Goal: Information Seeking & Learning: Learn about a topic

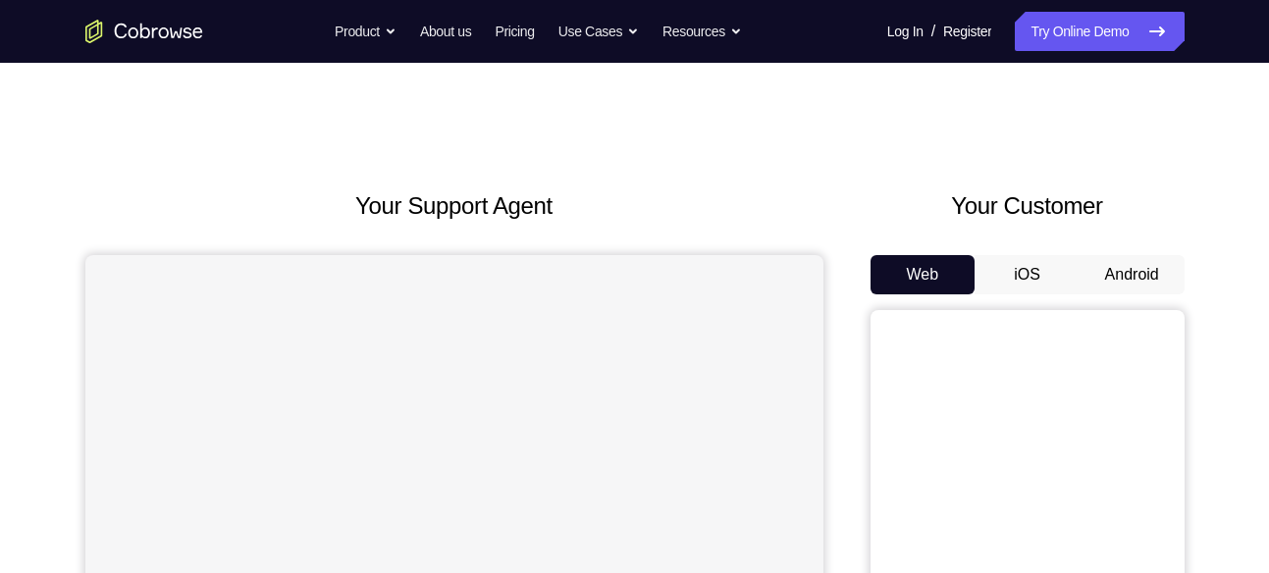
click at [1147, 257] on button "Android" at bounding box center [1132, 274] width 105 height 39
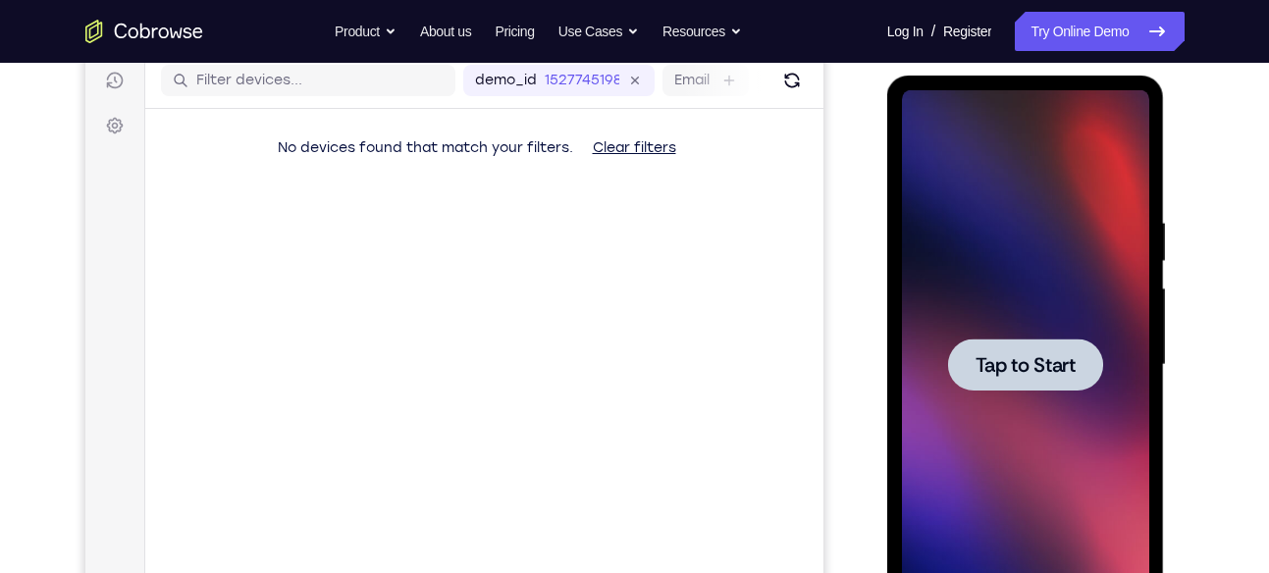
scroll to position [254, 0]
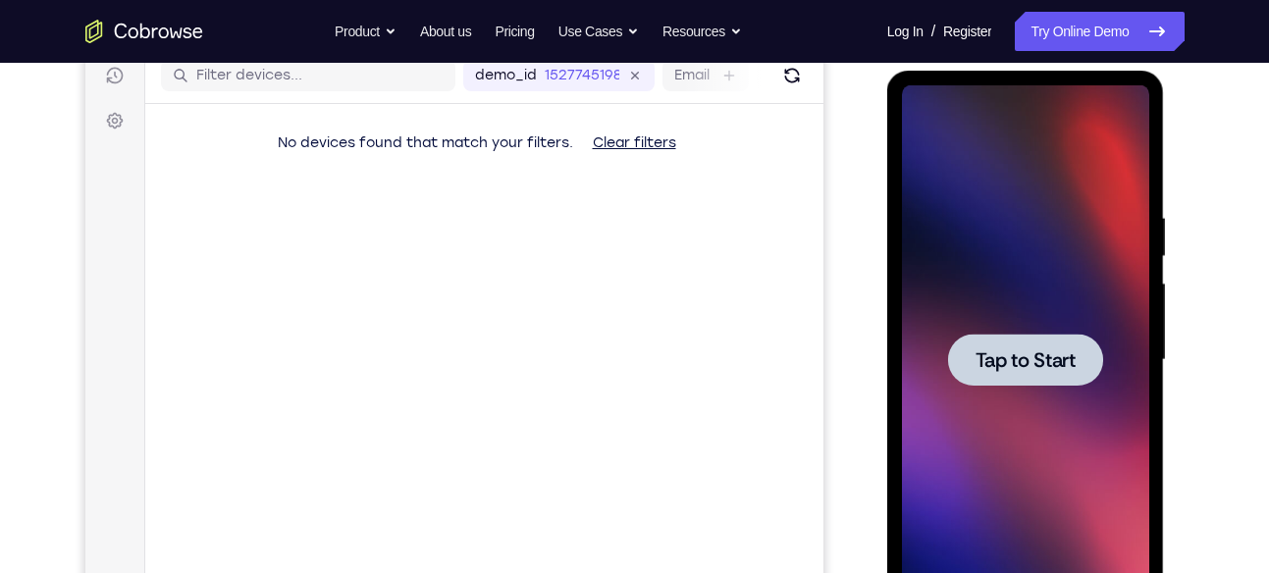
click at [1048, 359] on span "Tap to Start" at bounding box center [1026, 360] width 100 height 20
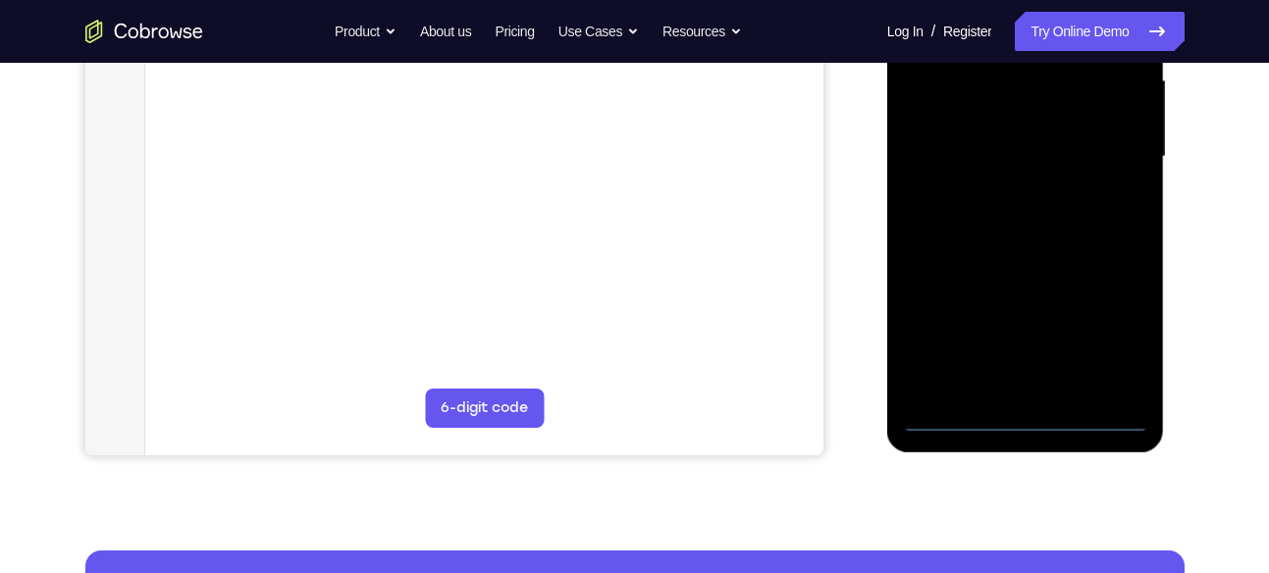
scroll to position [458, 0]
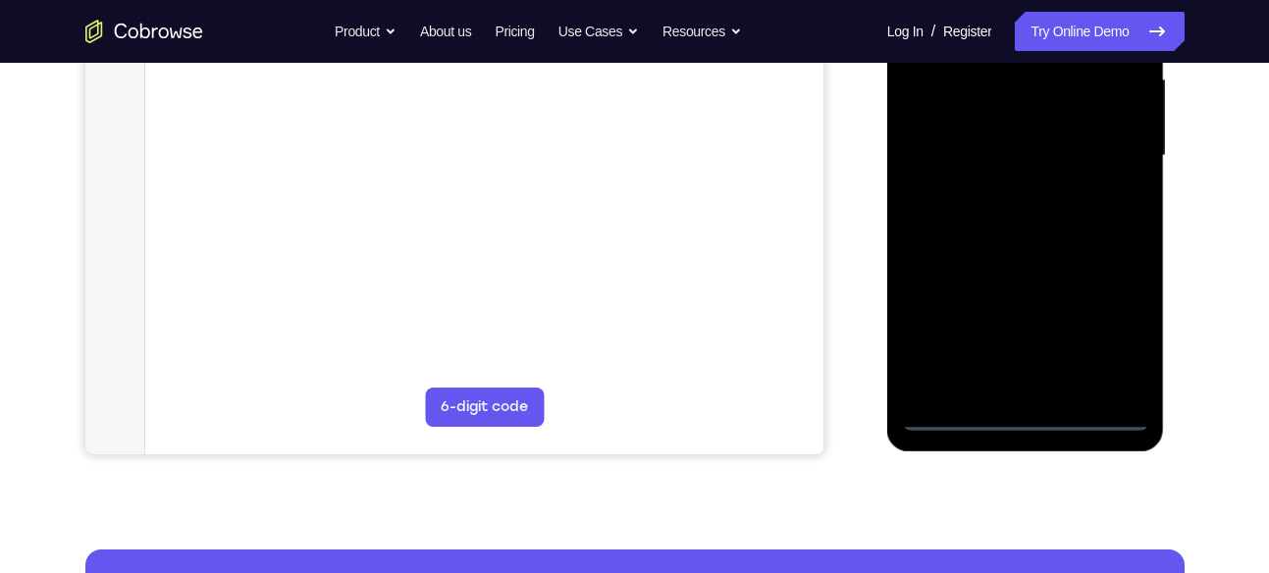
click at [1029, 407] on div at bounding box center [1025, 156] width 247 height 550
click at [1025, 415] on div at bounding box center [1025, 156] width 247 height 550
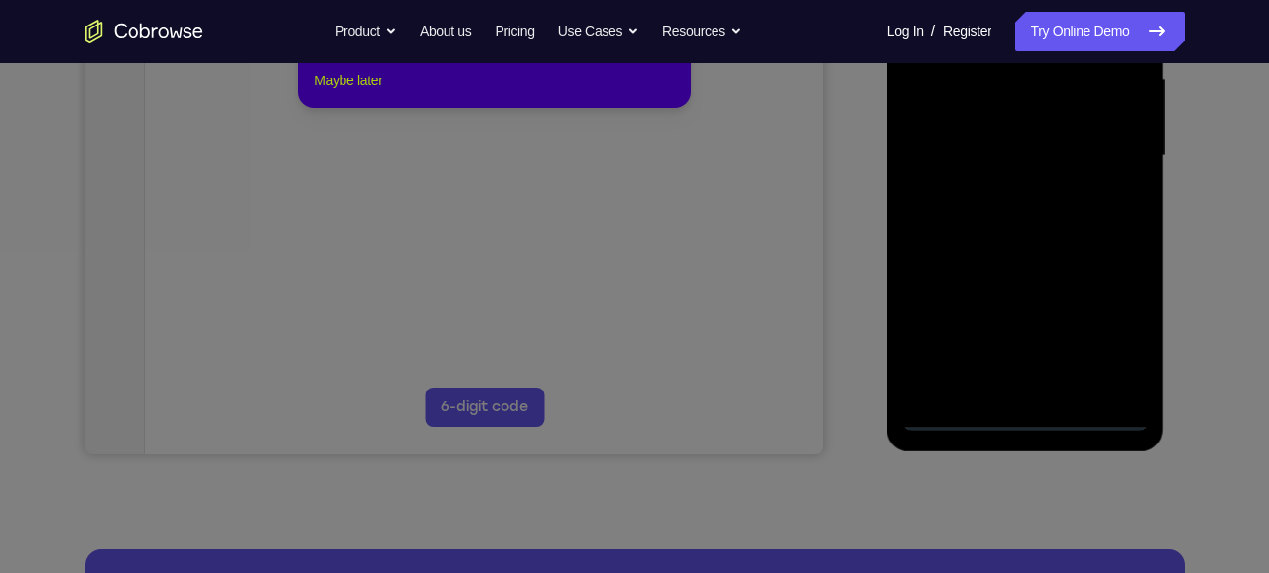
drag, startPoint x: 380, startPoint y: 99, endPoint x: 582, endPoint y: 310, distance: 292.3
click at [380, 92] on button "Maybe later" at bounding box center [348, 81] width 68 height 24
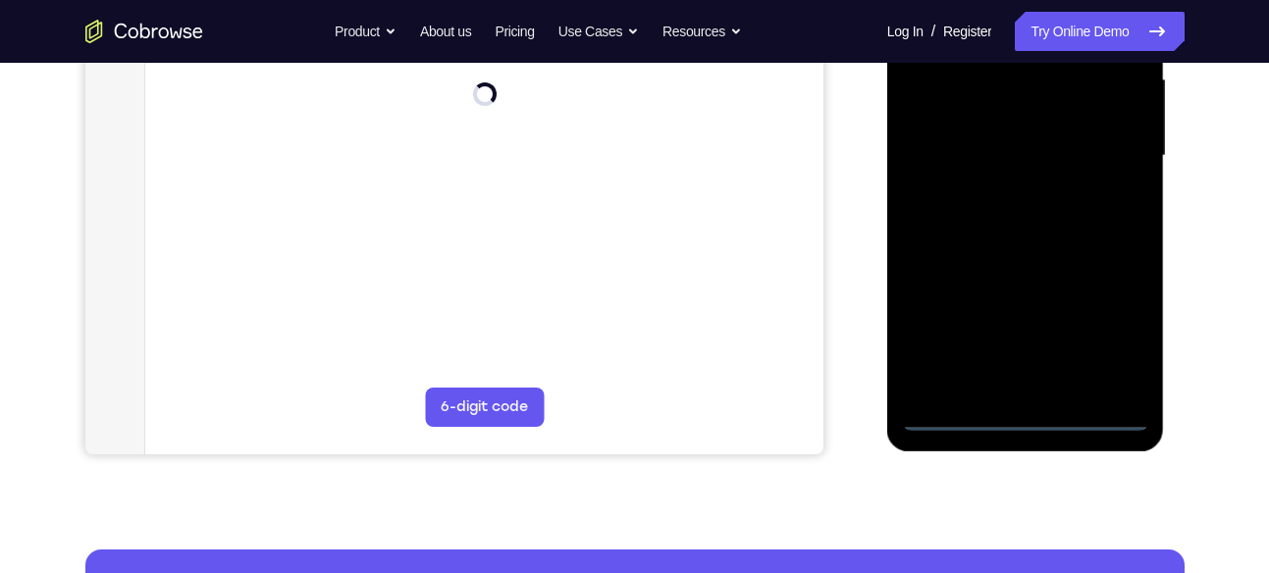
click at [1107, 320] on div at bounding box center [1025, 156] width 247 height 550
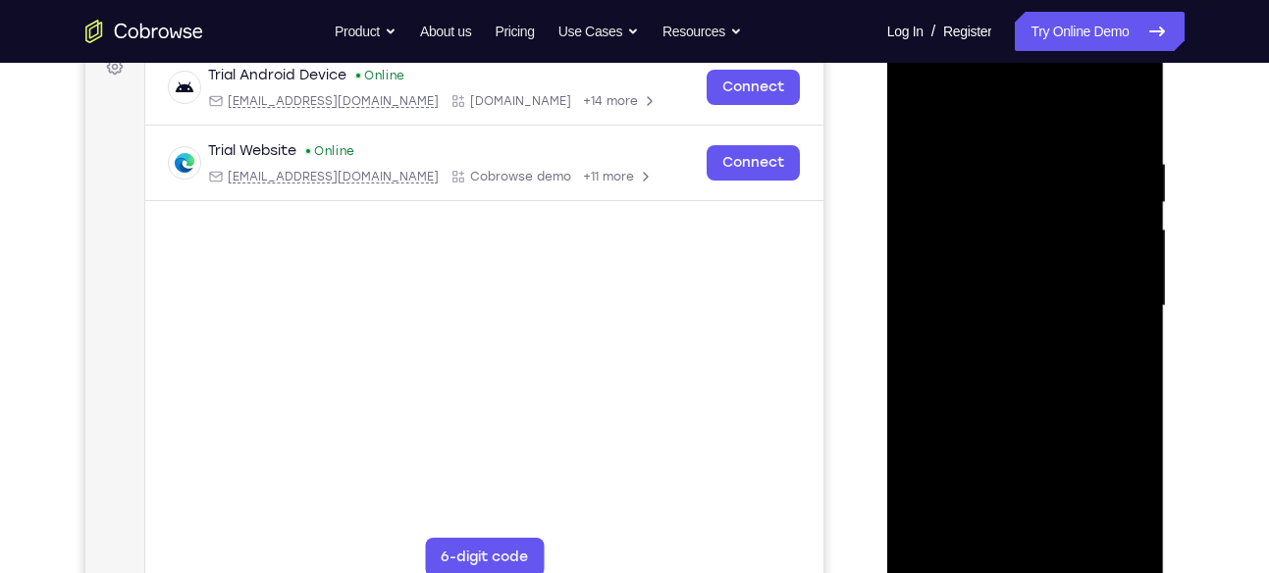
scroll to position [281, 0]
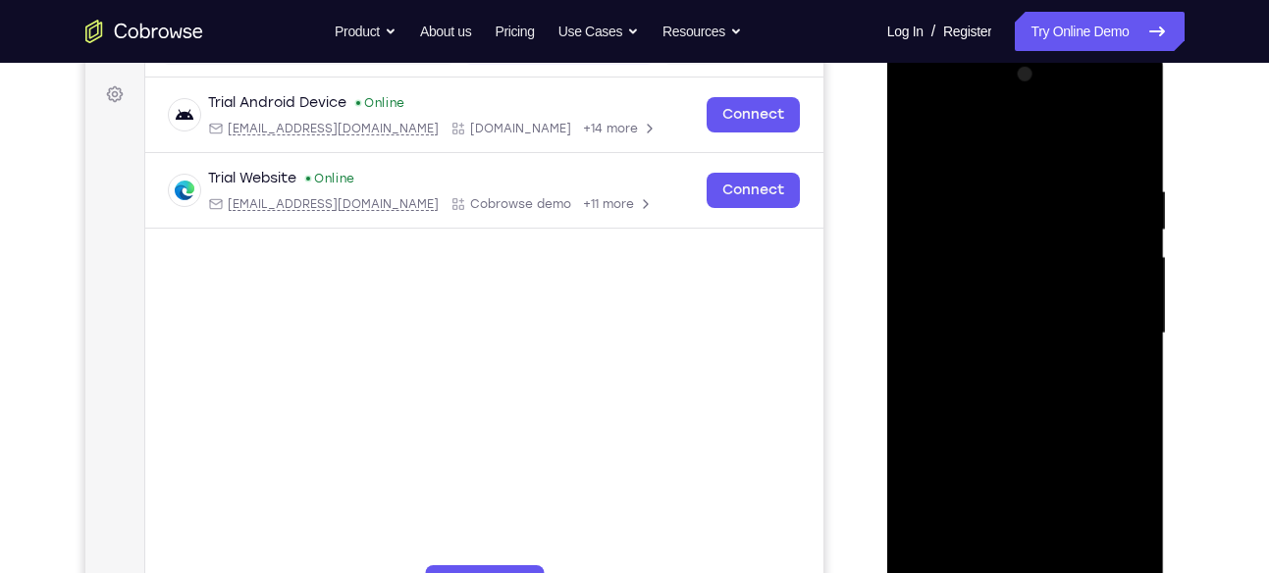
click at [1007, 142] on div at bounding box center [1025, 334] width 247 height 550
click at [1110, 316] on div at bounding box center [1025, 334] width 247 height 550
click at [999, 371] on div at bounding box center [1025, 334] width 247 height 550
click at [1029, 315] on div at bounding box center [1025, 334] width 247 height 550
click at [968, 255] on div at bounding box center [1025, 334] width 247 height 550
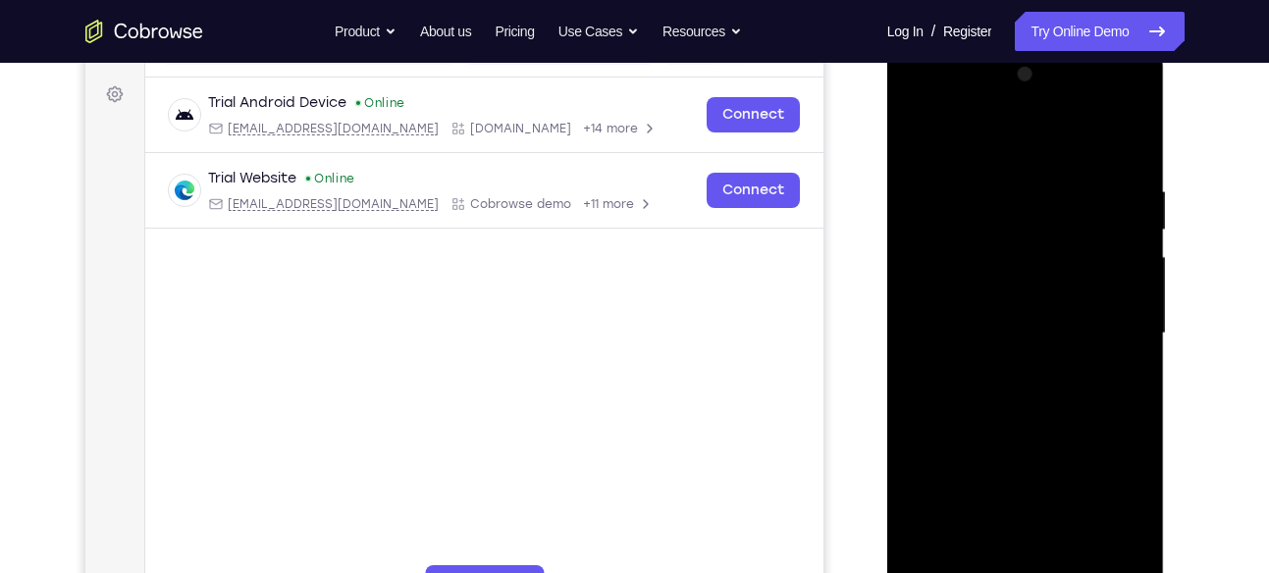
click at [979, 288] on div at bounding box center [1025, 334] width 247 height 550
click at [997, 332] on div at bounding box center [1025, 334] width 247 height 550
click at [990, 402] on div at bounding box center [1025, 334] width 247 height 550
click at [1015, 386] on div at bounding box center [1025, 334] width 247 height 550
click at [1127, 176] on div at bounding box center [1025, 334] width 247 height 550
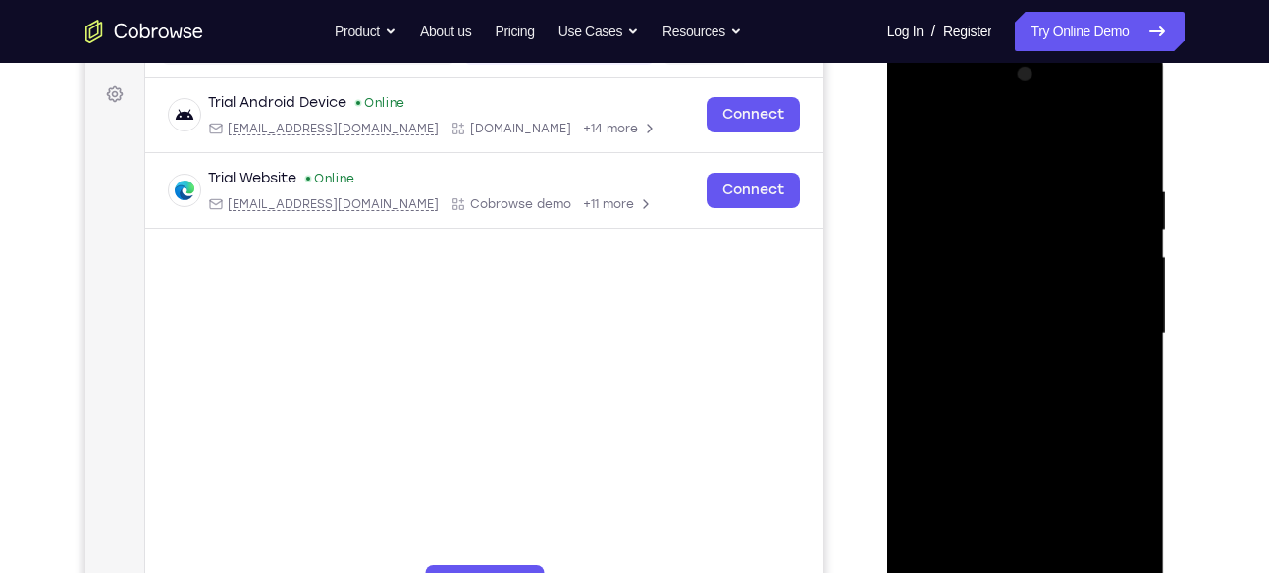
click at [1028, 400] on div at bounding box center [1025, 334] width 247 height 550
click at [1014, 559] on div at bounding box center [1025, 334] width 247 height 550
click at [997, 355] on div at bounding box center [1025, 334] width 247 height 550
click at [1081, 389] on div at bounding box center [1025, 334] width 247 height 550
click at [1108, 126] on div at bounding box center [1025, 334] width 247 height 550
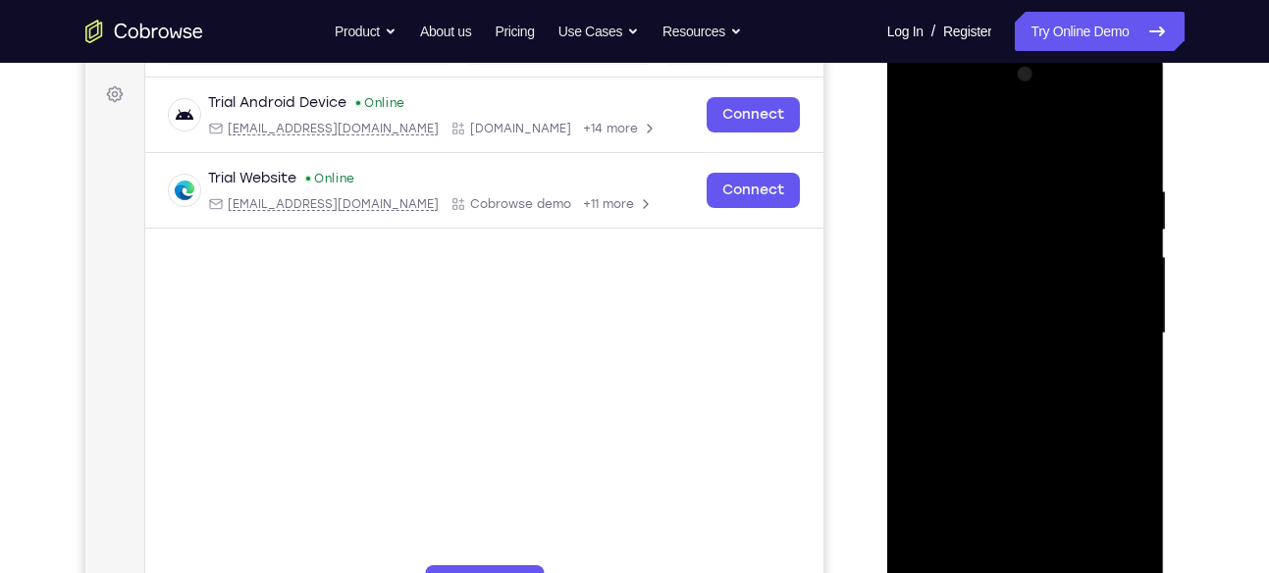
click at [1131, 101] on div at bounding box center [1025, 334] width 247 height 550
click at [1130, 112] on div at bounding box center [1025, 334] width 247 height 550
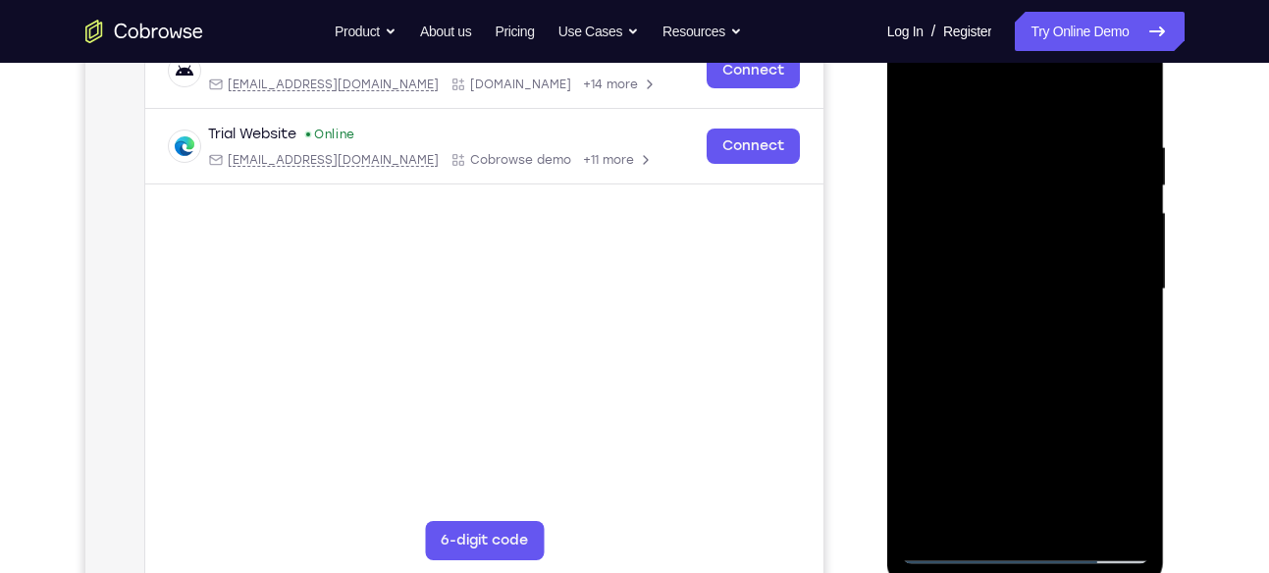
click at [1057, 377] on div at bounding box center [1025, 290] width 247 height 550
click at [990, 141] on div at bounding box center [1025, 290] width 247 height 550
click at [1118, 180] on div at bounding box center [1025, 290] width 247 height 550
click at [1128, 105] on div at bounding box center [1025, 290] width 247 height 550
click at [1137, 524] on div at bounding box center [1025, 290] width 247 height 550
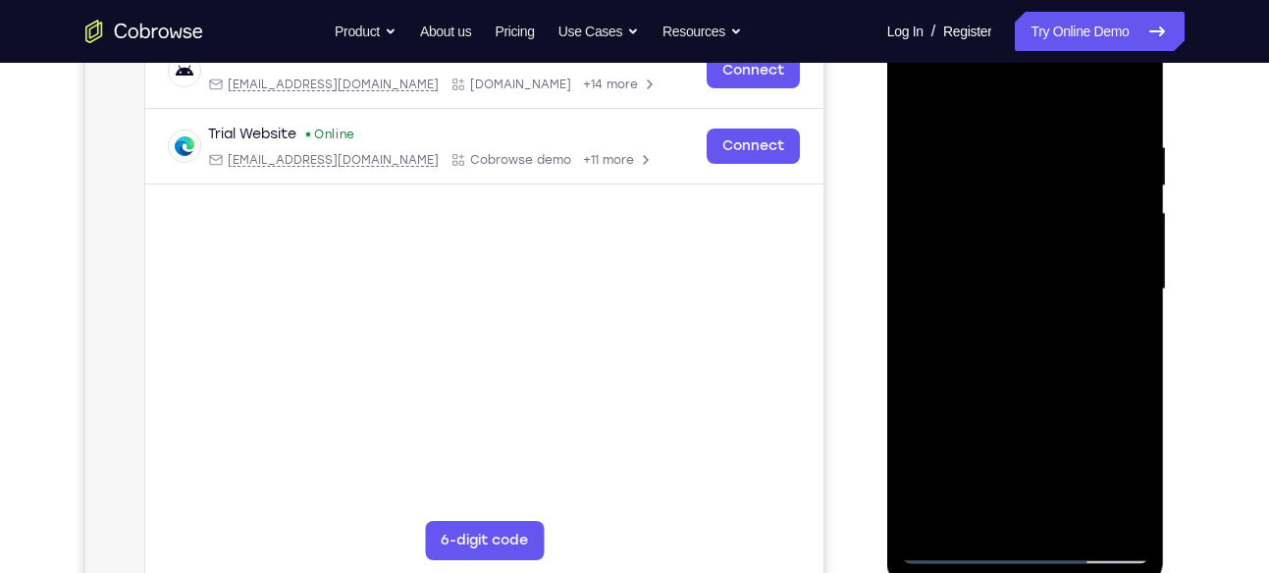
click at [1086, 520] on div at bounding box center [1025, 290] width 247 height 550
click at [1009, 388] on div at bounding box center [1025, 290] width 247 height 550
click at [1002, 224] on div at bounding box center [1025, 290] width 247 height 550
click at [965, 549] on div at bounding box center [1025, 290] width 247 height 550
click at [1016, 292] on div at bounding box center [1025, 290] width 247 height 550
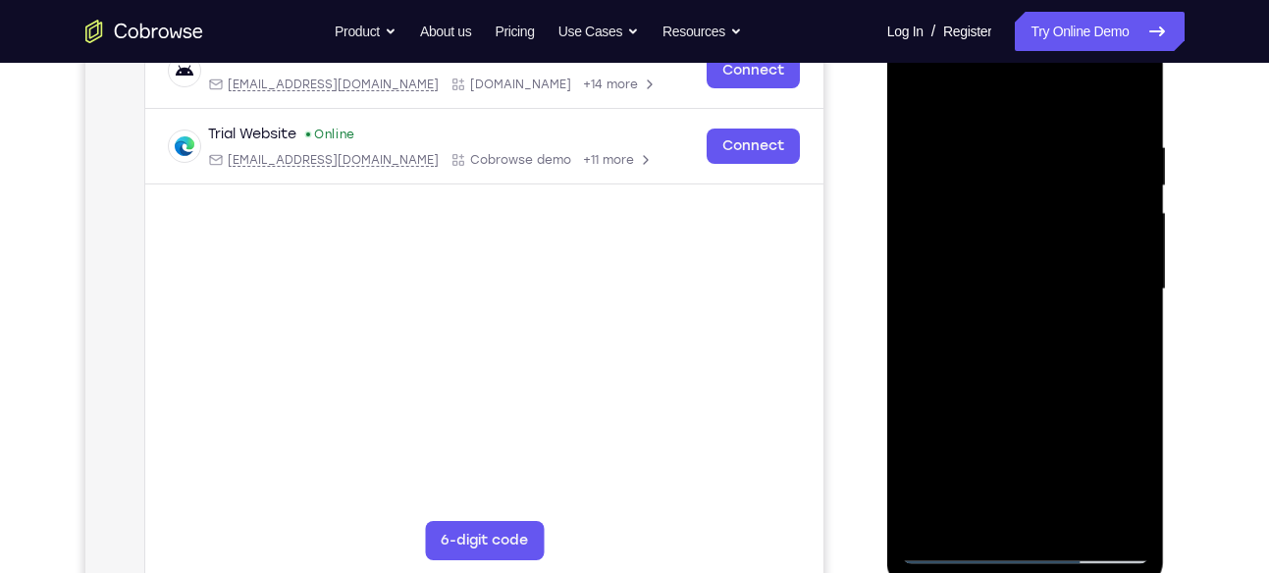
click at [956, 544] on div at bounding box center [1025, 290] width 247 height 550
drag, startPoint x: 1056, startPoint y: 185, endPoint x: 848, endPoint y: 194, distance: 208.3
click at [887, 194] on html "Online web based iOS Simulators and Android Emulators. Run iPhone, iPad, Mobile…" at bounding box center [1027, 294] width 280 height 589
click at [958, 558] on div at bounding box center [1025, 290] width 247 height 550
click at [1068, 519] on div at bounding box center [1025, 290] width 247 height 550
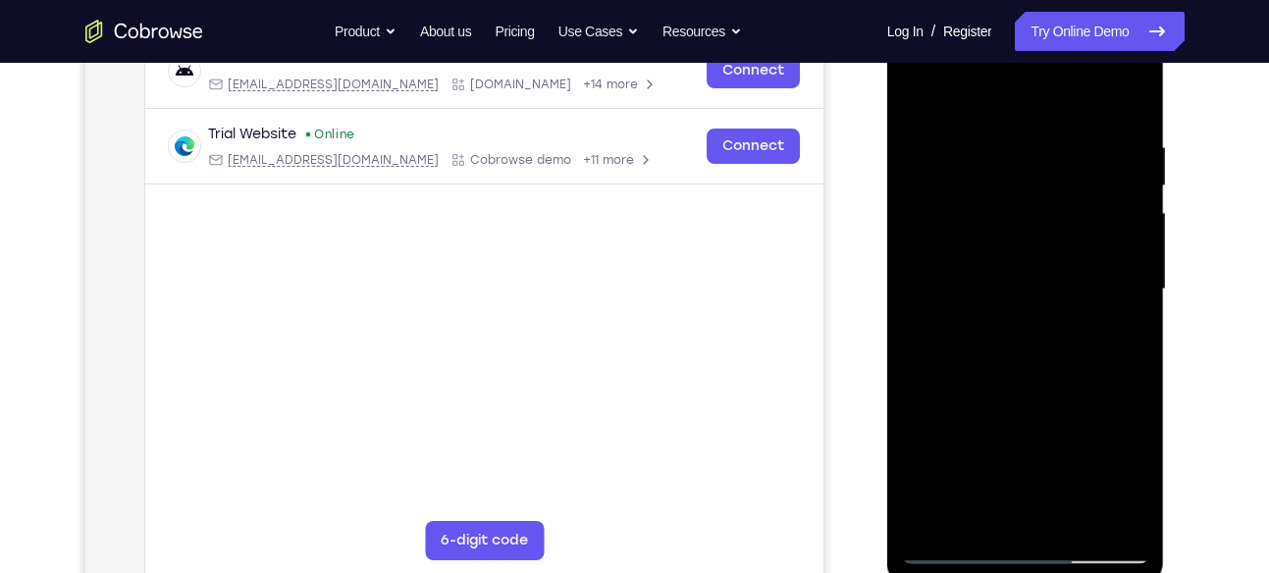
click at [943, 545] on div at bounding box center [1025, 290] width 247 height 550
click at [1073, 130] on div at bounding box center [1025, 290] width 247 height 550
click at [1122, 264] on div at bounding box center [1025, 290] width 247 height 550
click at [1121, 264] on div at bounding box center [1025, 290] width 247 height 550
click at [1120, 268] on div at bounding box center [1025, 290] width 247 height 550
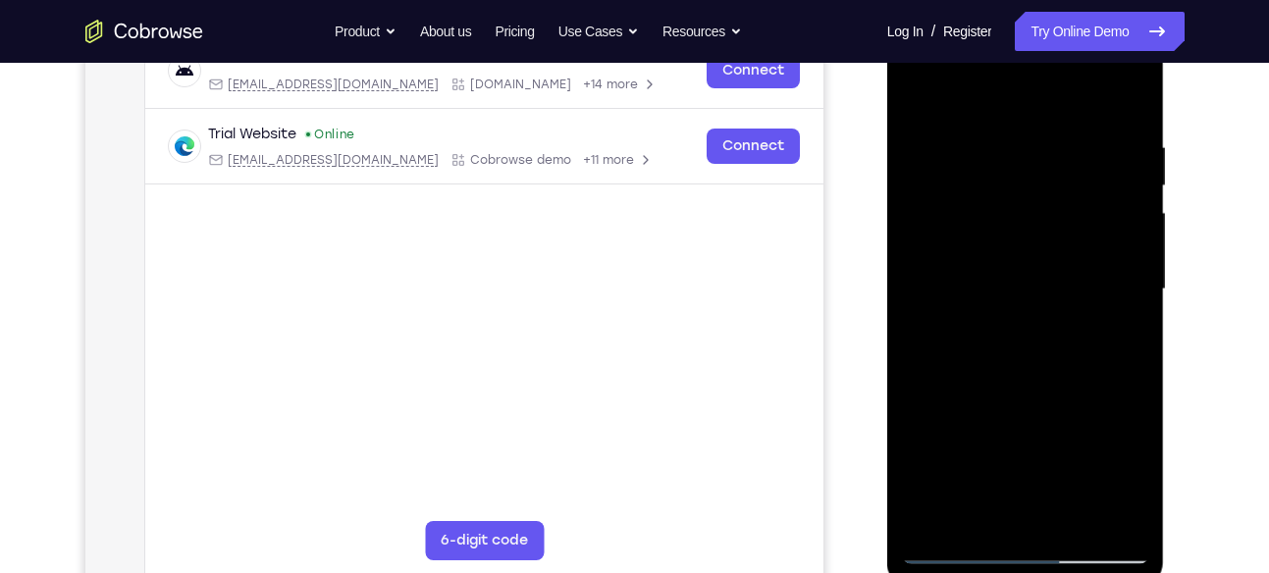
click at [1118, 270] on div at bounding box center [1025, 290] width 247 height 550
click at [927, 271] on div at bounding box center [1025, 290] width 247 height 550
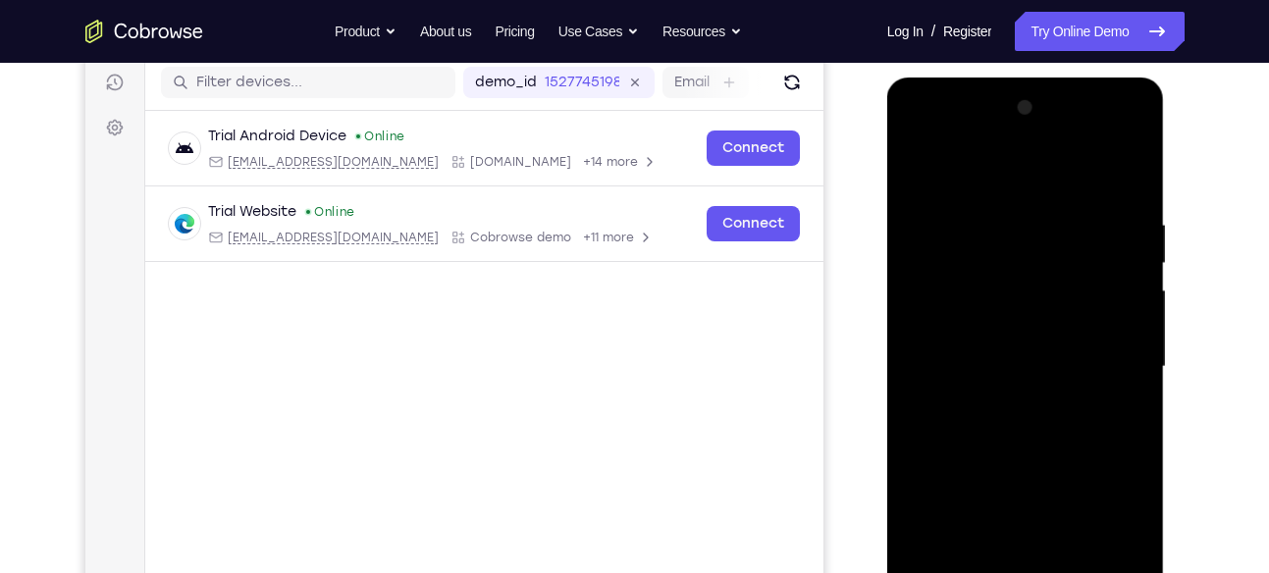
scroll to position [240, 0]
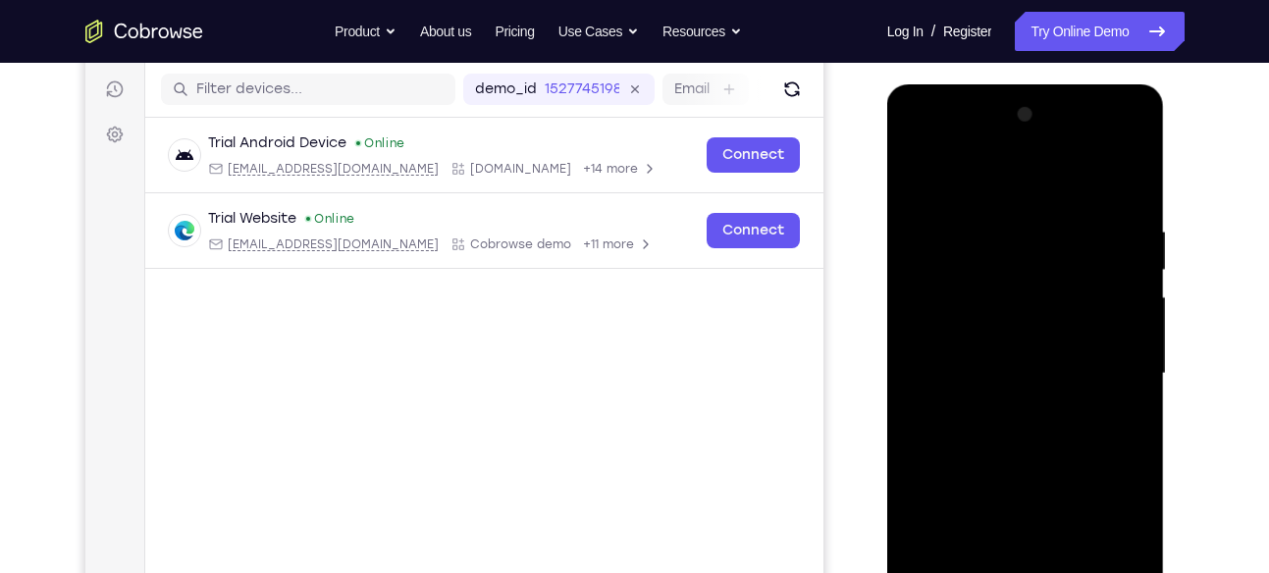
click at [1125, 326] on div at bounding box center [1025, 374] width 247 height 550
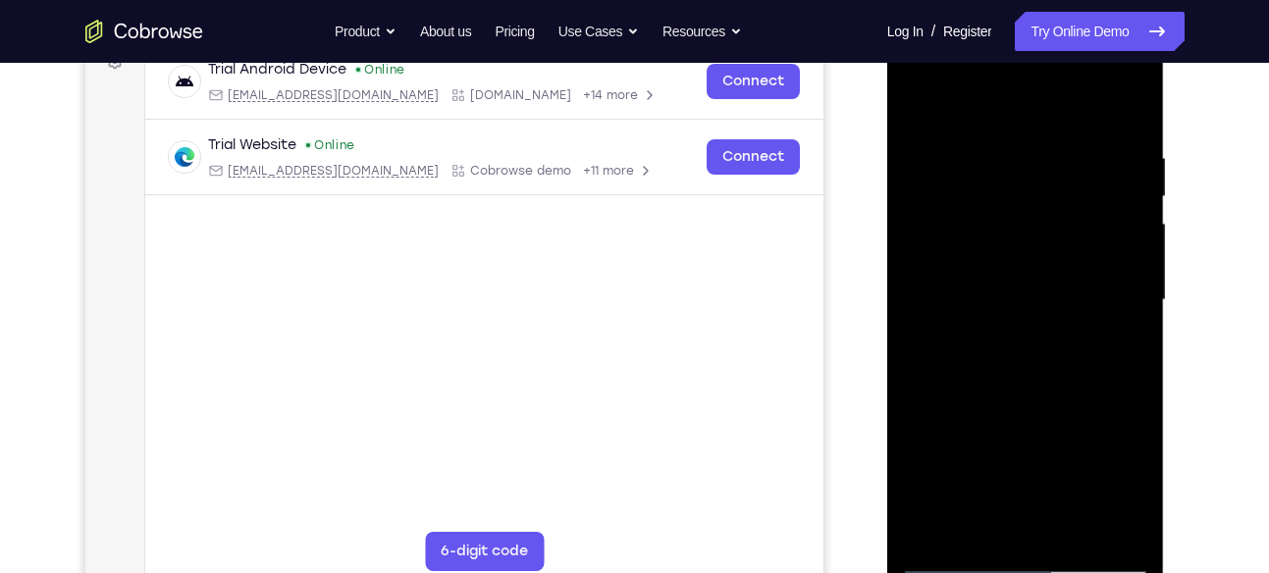
scroll to position [376, 0]
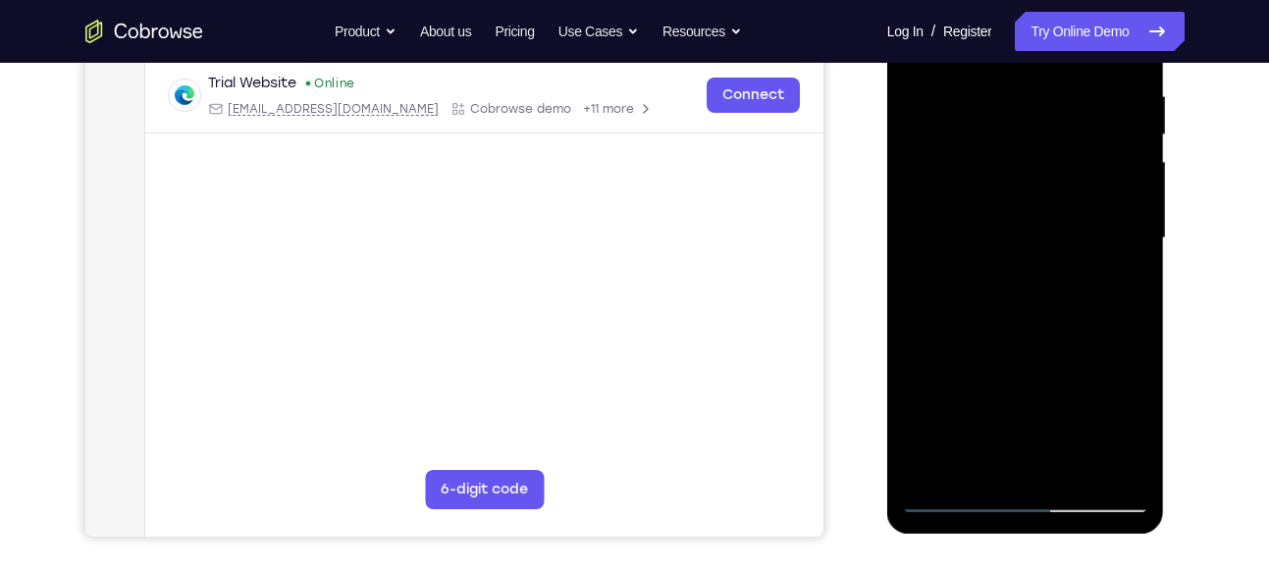
click at [1124, 327] on div at bounding box center [1025, 239] width 247 height 550
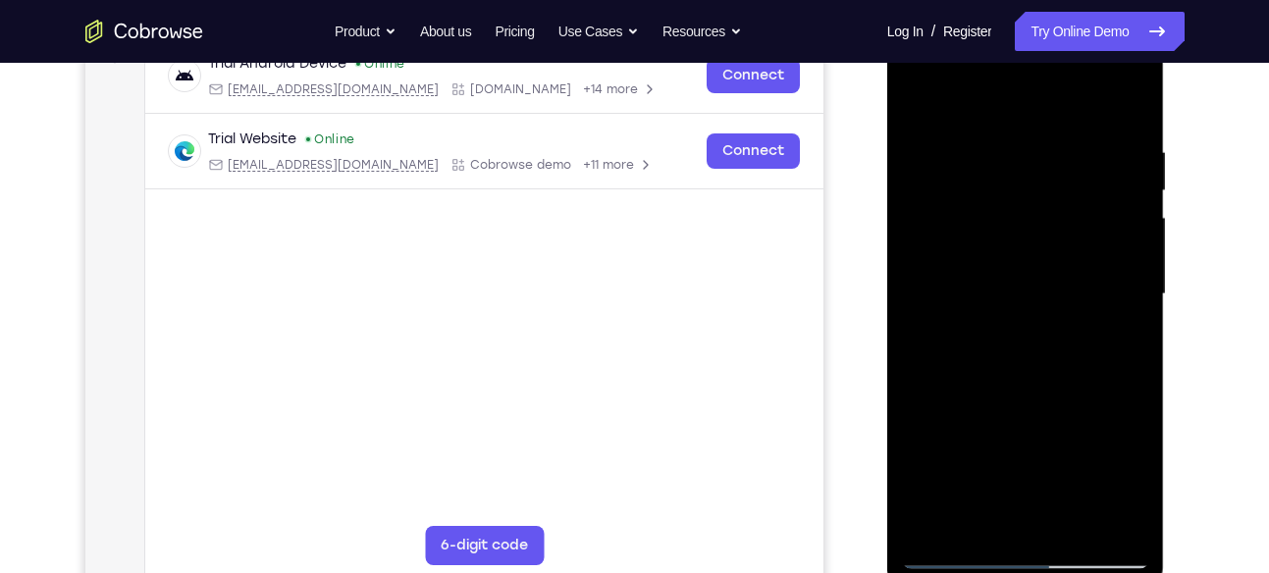
scroll to position [308, 0]
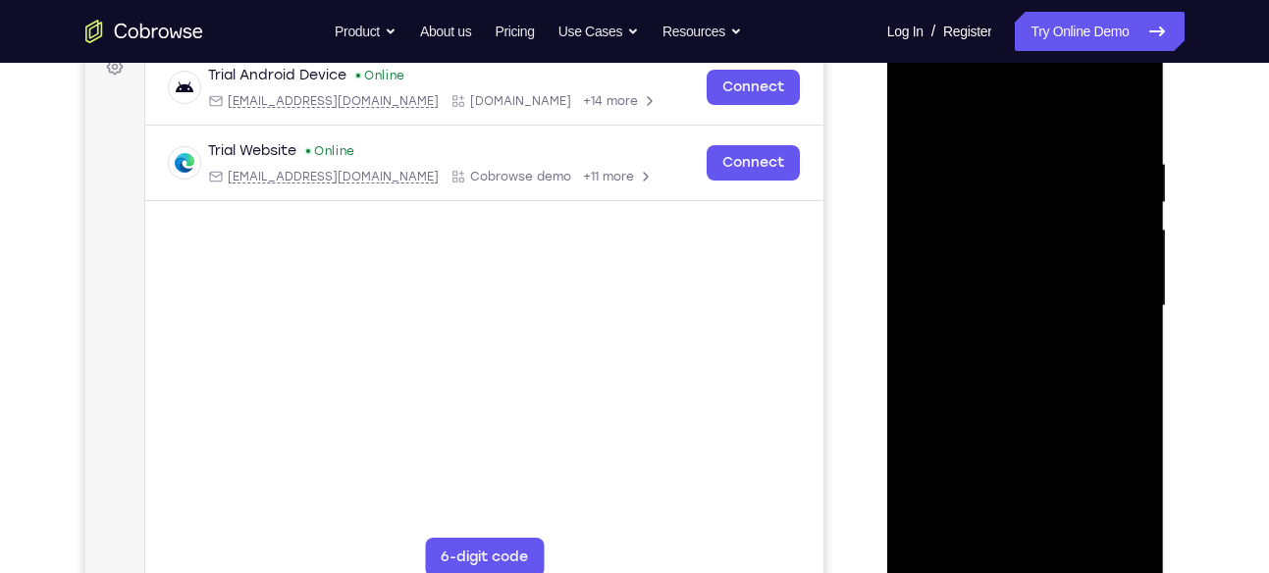
click at [1129, 344] on div at bounding box center [1025, 306] width 247 height 550
click at [1129, 343] on div at bounding box center [1025, 306] width 247 height 550
drag, startPoint x: 1123, startPoint y: 343, endPoint x: 1057, endPoint y: 342, distance: 65.8
click at [1057, 342] on div at bounding box center [1025, 306] width 247 height 550
click at [1124, 329] on div at bounding box center [1025, 306] width 247 height 550
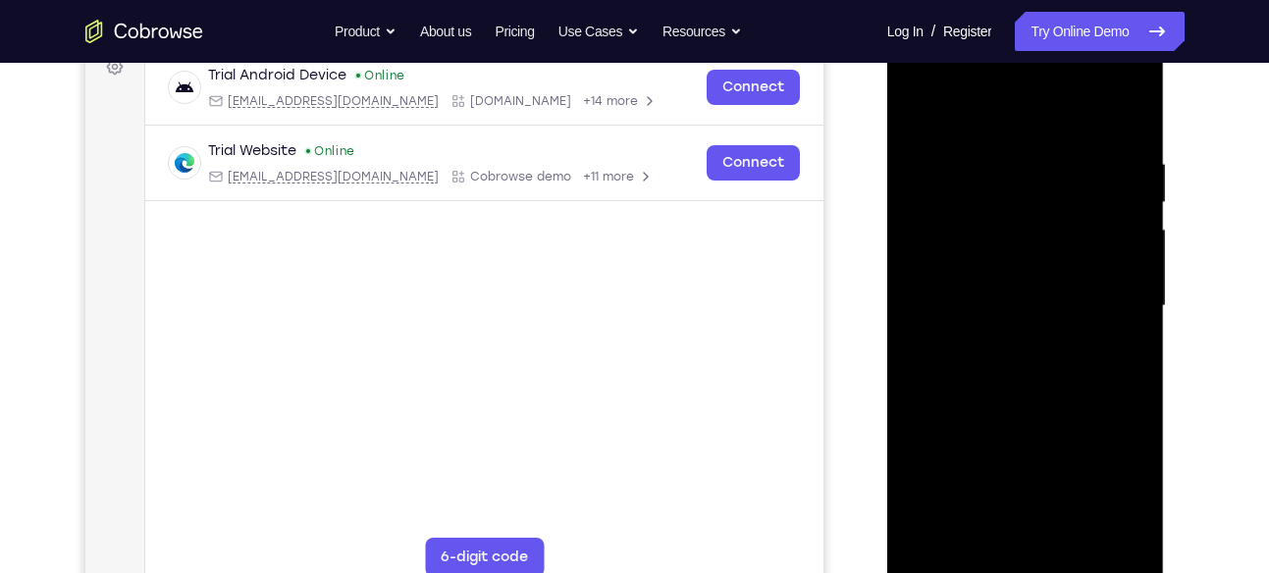
click at [1124, 329] on div at bounding box center [1025, 306] width 247 height 550
click at [1122, 326] on div at bounding box center [1025, 306] width 247 height 550
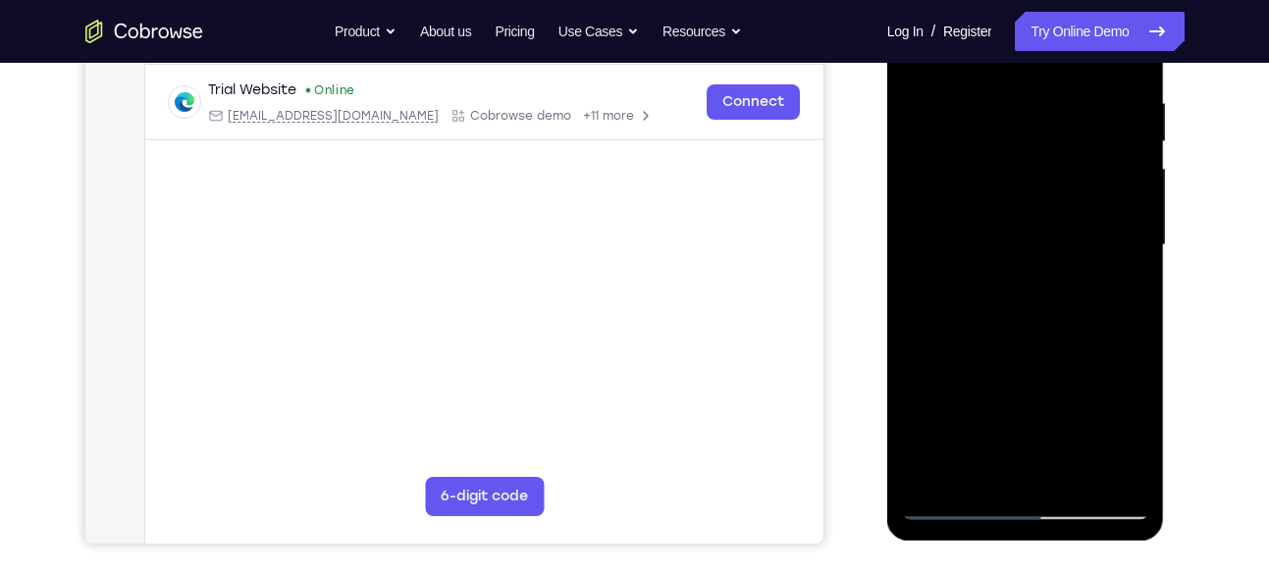
scroll to position [372, 0]
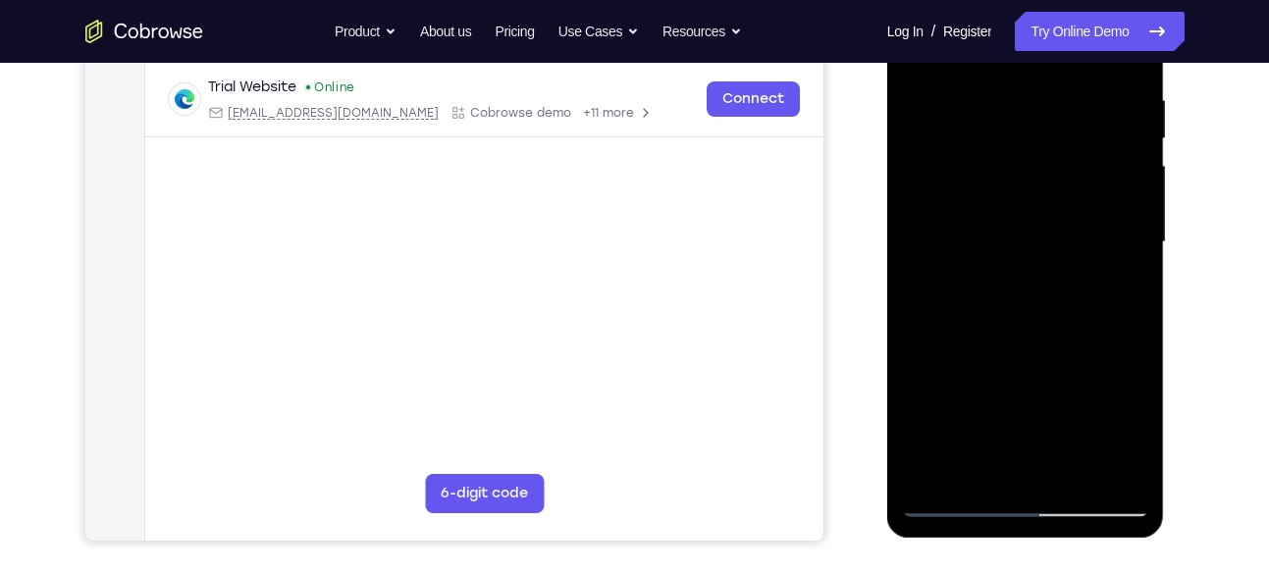
click at [1119, 274] on div at bounding box center [1025, 243] width 247 height 550
click at [1106, 326] on div at bounding box center [1025, 243] width 247 height 550
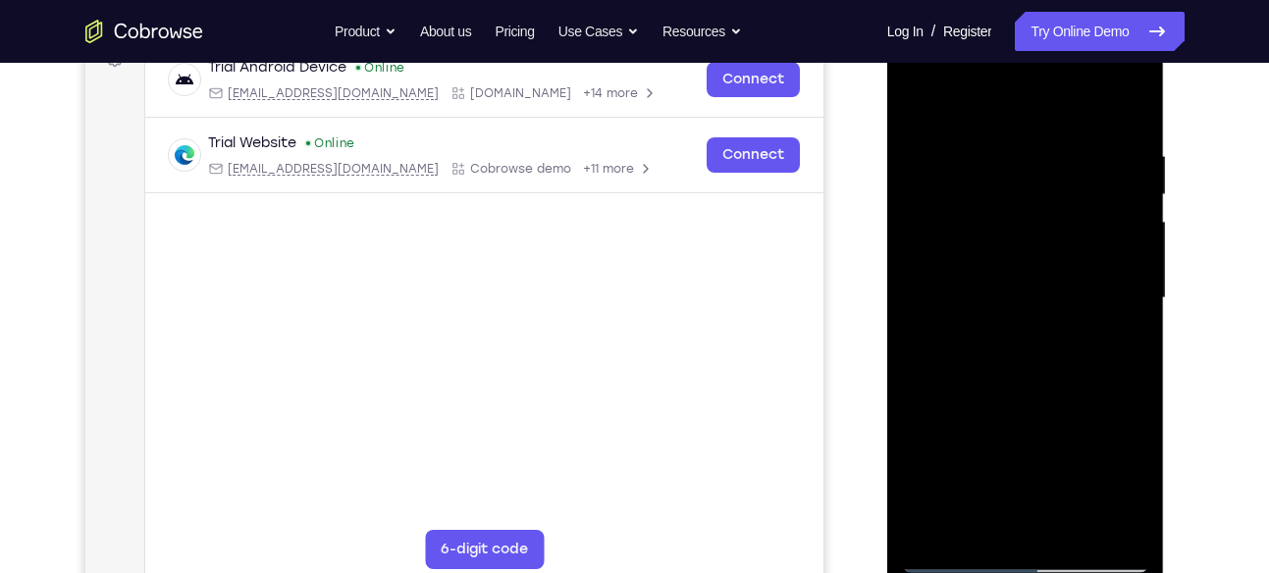
scroll to position [315, 0]
click at [932, 353] on div at bounding box center [1025, 300] width 247 height 550
click at [1092, 361] on div at bounding box center [1025, 300] width 247 height 550
click at [1105, 266] on div at bounding box center [1025, 300] width 247 height 550
click at [1124, 163] on div at bounding box center [1025, 300] width 247 height 550
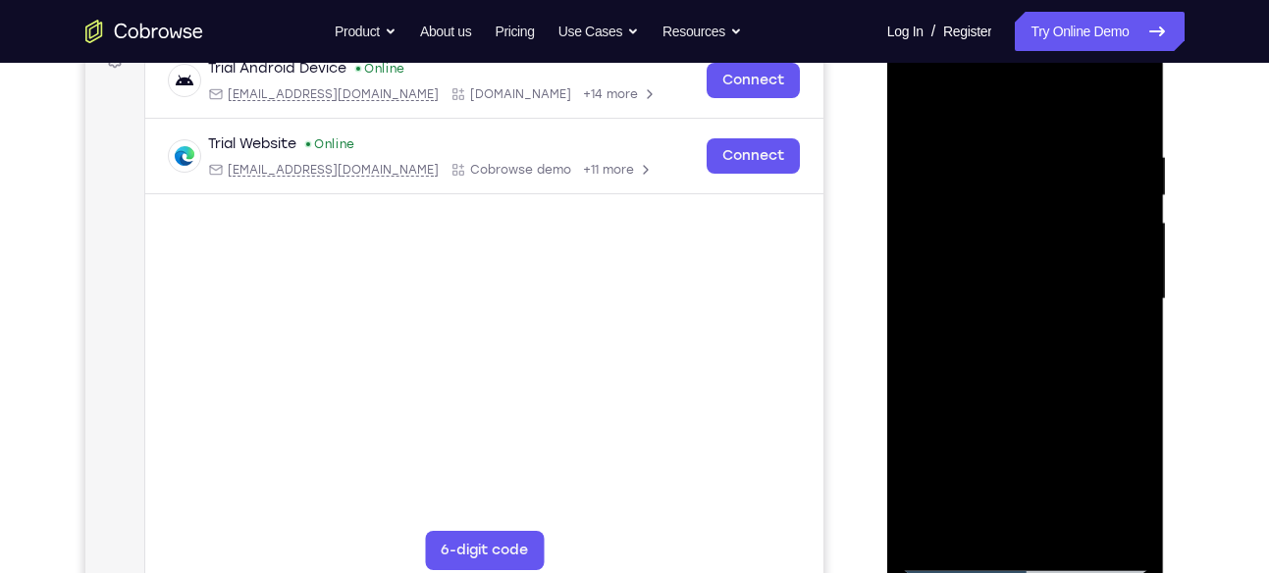
click at [1135, 106] on div at bounding box center [1025, 300] width 247 height 550
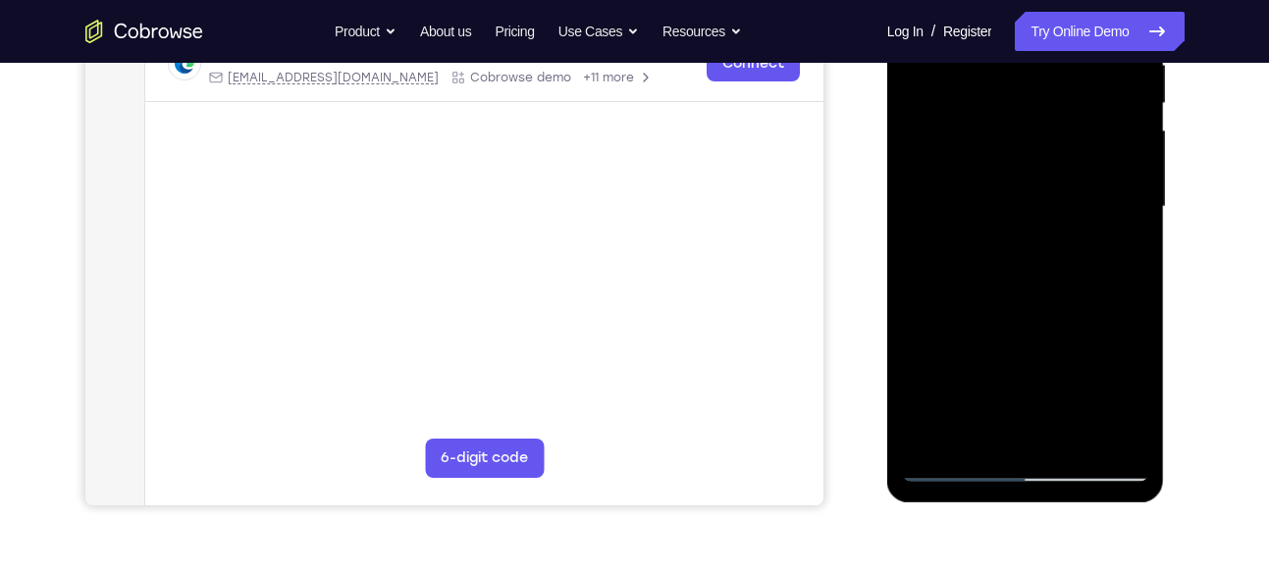
scroll to position [412, 0]
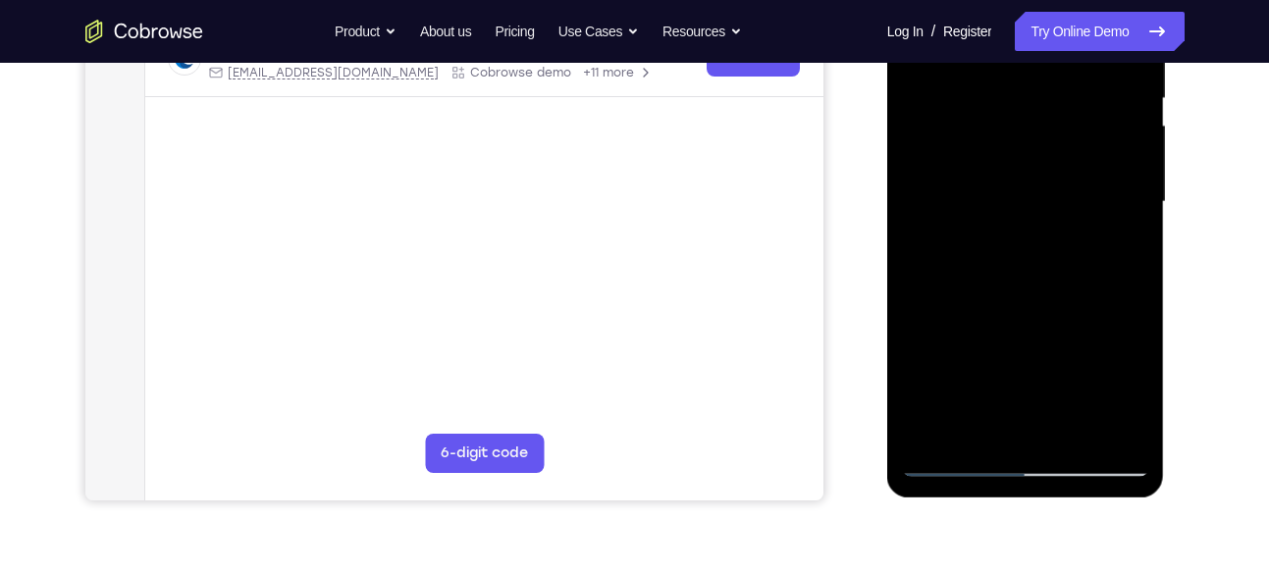
click at [1072, 440] on div at bounding box center [1025, 202] width 247 height 550
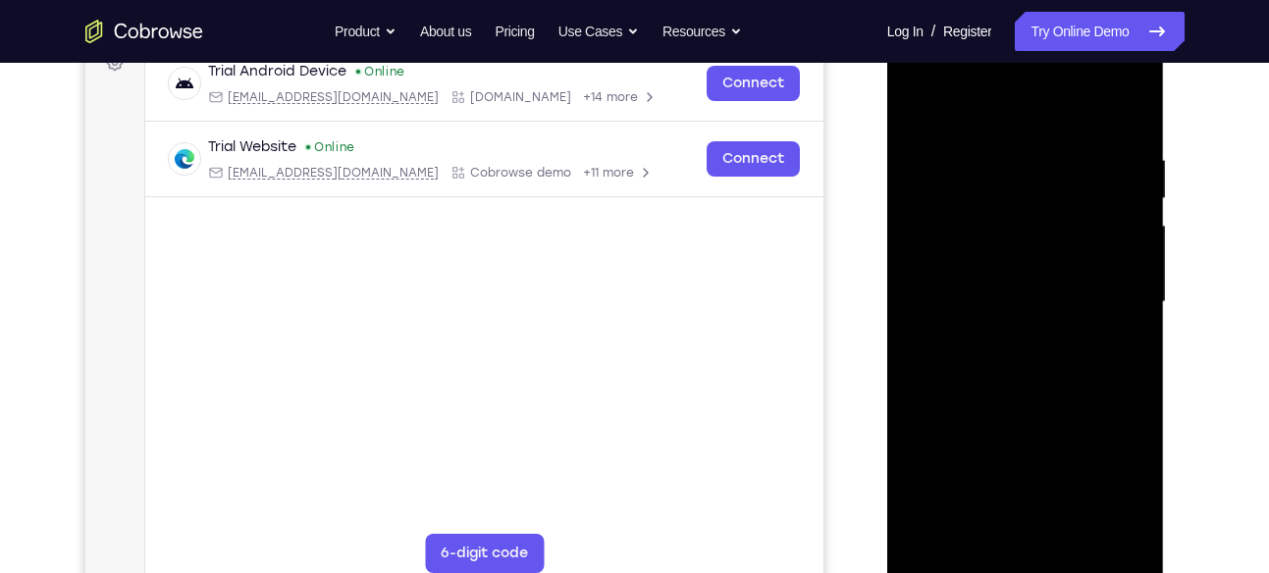
scroll to position [311, 0]
drag, startPoint x: 1074, startPoint y: 180, endPoint x: 1103, endPoint y: 181, distance: 29.5
click at [1103, 181] on div at bounding box center [1025, 303] width 247 height 550
click at [935, 166] on div at bounding box center [1025, 303] width 247 height 550
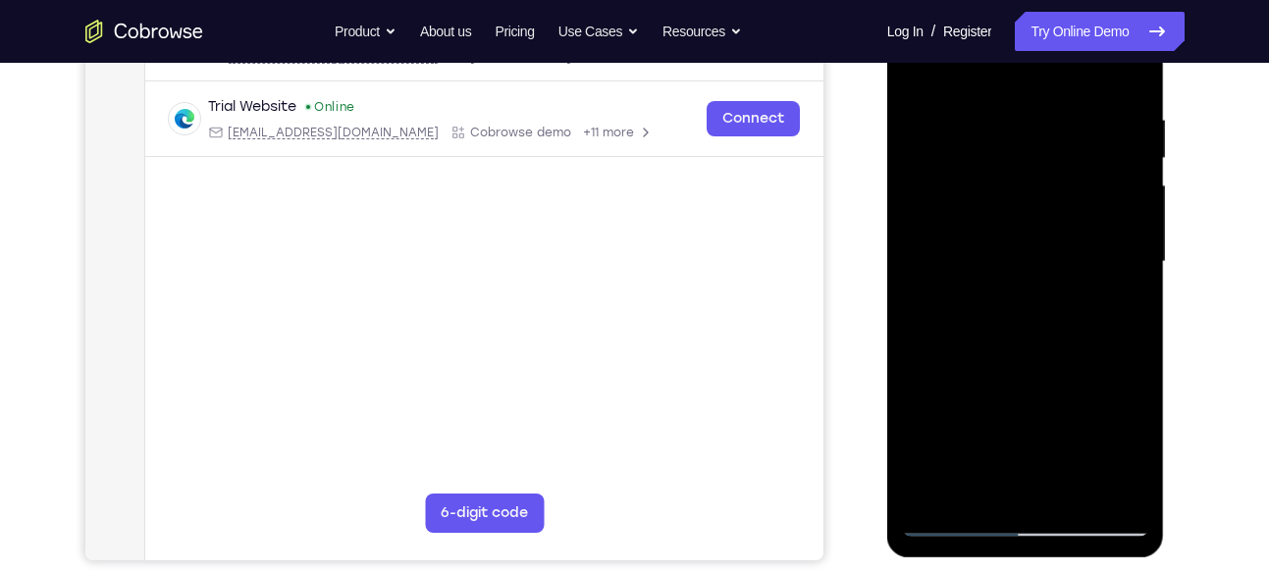
scroll to position [342, 0]
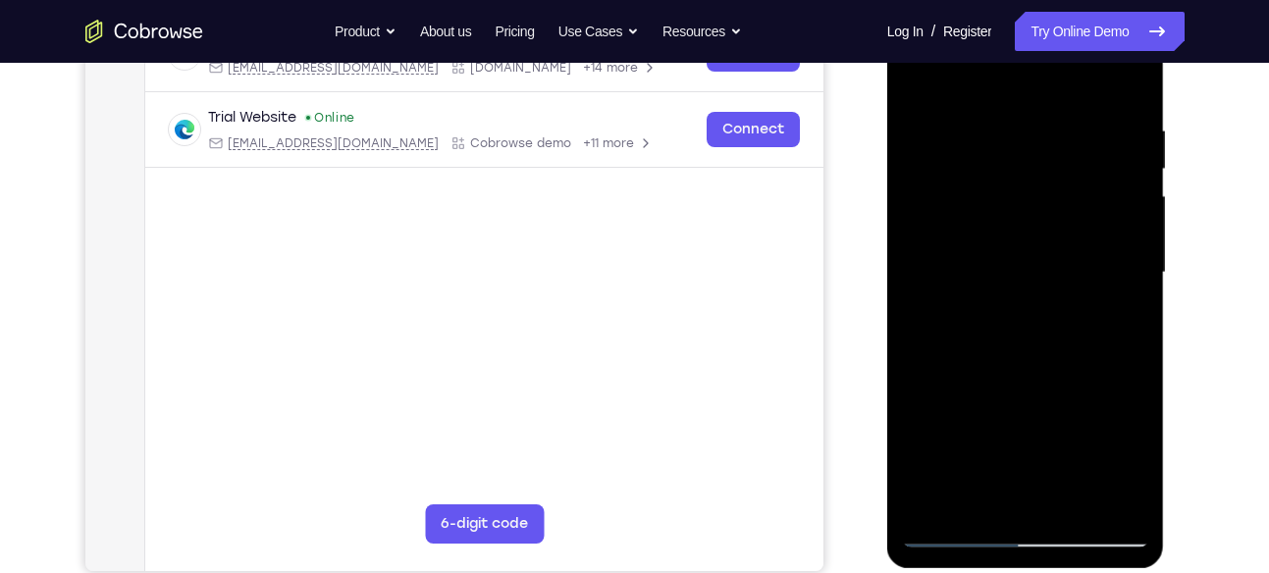
click at [1022, 150] on div at bounding box center [1025, 273] width 247 height 550
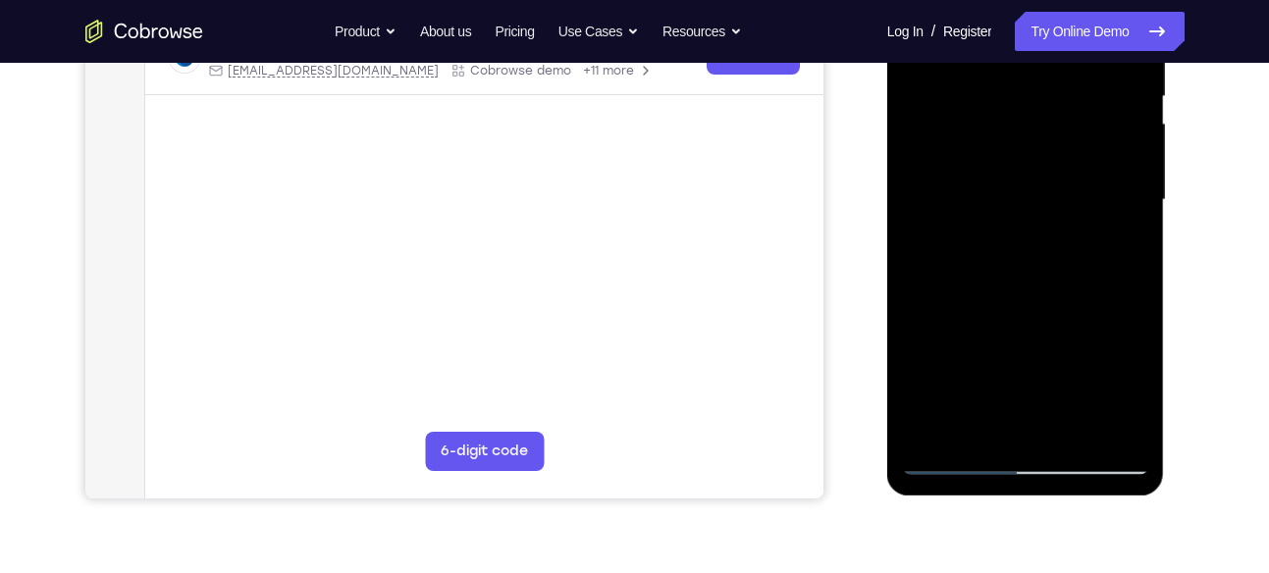
scroll to position [417, 0]
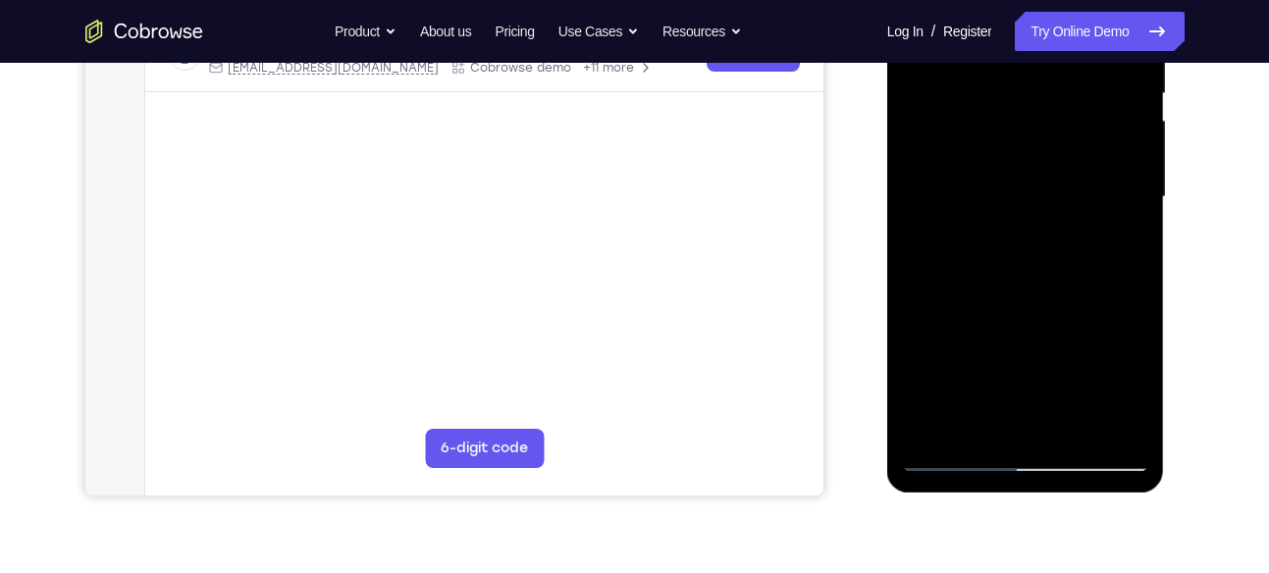
click at [977, 427] on div at bounding box center [1025, 197] width 247 height 550
drag, startPoint x: 1019, startPoint y: 377, endPoint x: 1010, endPoint y: 269, distance: 108.3
click at [1010, 269] on div at bounding box center [1025, 197] width 247 height 550
drag, startPoint x: 1023, startPoint y: 408, endPoint x: 1014, endPoint y: 297, distance: 111.3
click at [1014, 297] on div at bounding box center [1025, 197] width 247 height 550
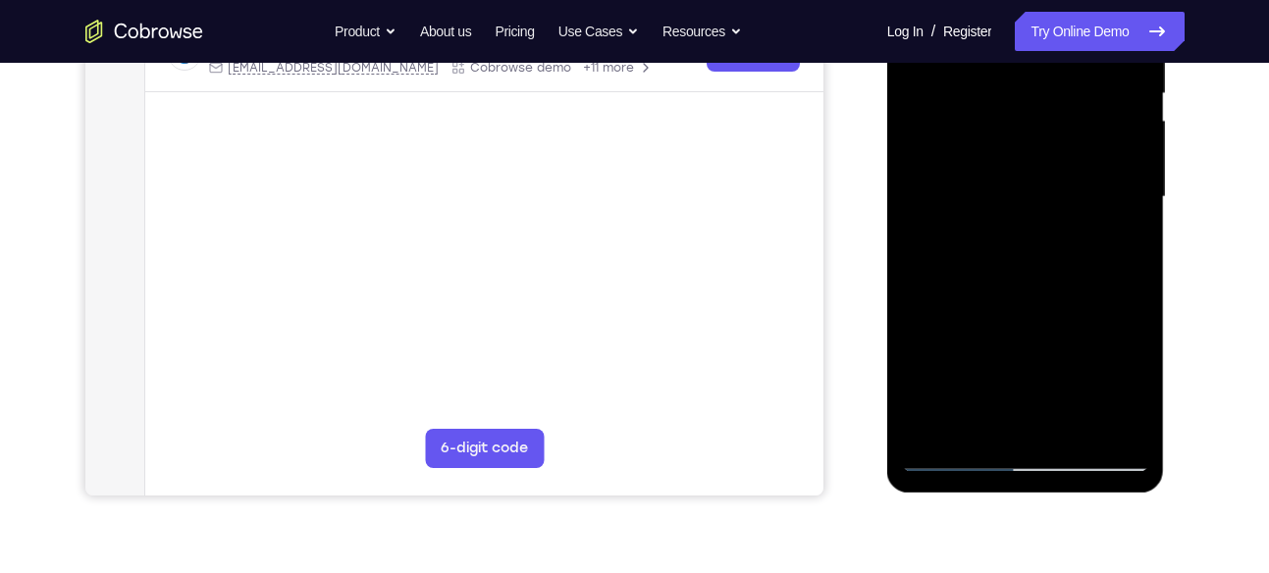
drag, startPoint x: 1018, startPoint y: 390, endPoint x: 996, endPoint y: 269, distance: 122.6
click at [996, 269] on div at bounding box center [1025, 197] width 247 height 550
drag, startPoint x: 1009, startPoint y: 358, endPoint x: 997, endPoint y: 283, distance: 76.5
click at [997, 283] on div at bounding box center [1025, 197] width 247 height 550
drag, startPoint x: 1020, startPoint y: 406, endPoint x: 991, endPoint y: 293, distance: 116.4
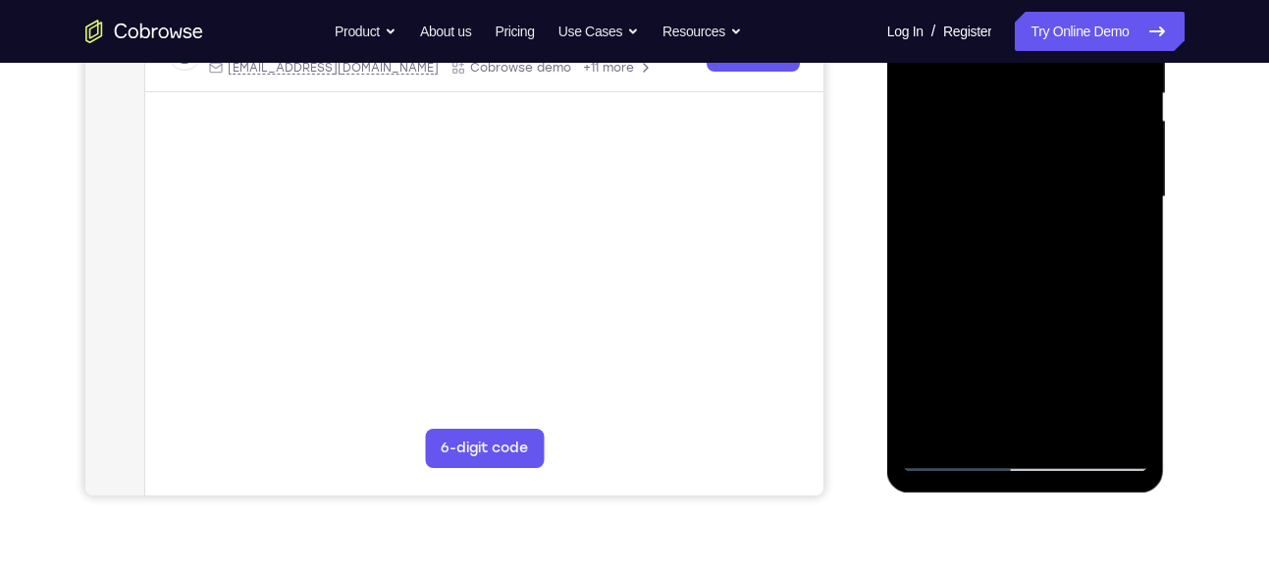
click at [991, 293] on div at bounding box center [1025, 197] width 247 height 550
drag, startPoint x: 1008, startPoint y: 355, endPoint x: 982, endPoint y: 265, distance: 94.1
click at [982, 265] on div at bounding box center [1025, 197] width 247 height 550
drag, startPoint x: 1015, startPoint y: 382, endPoint x: 1000, endPoint y: 308, distance: 75.1
click at [1000, 308] on div at bounding box center [1025, 197] width 247 height 550
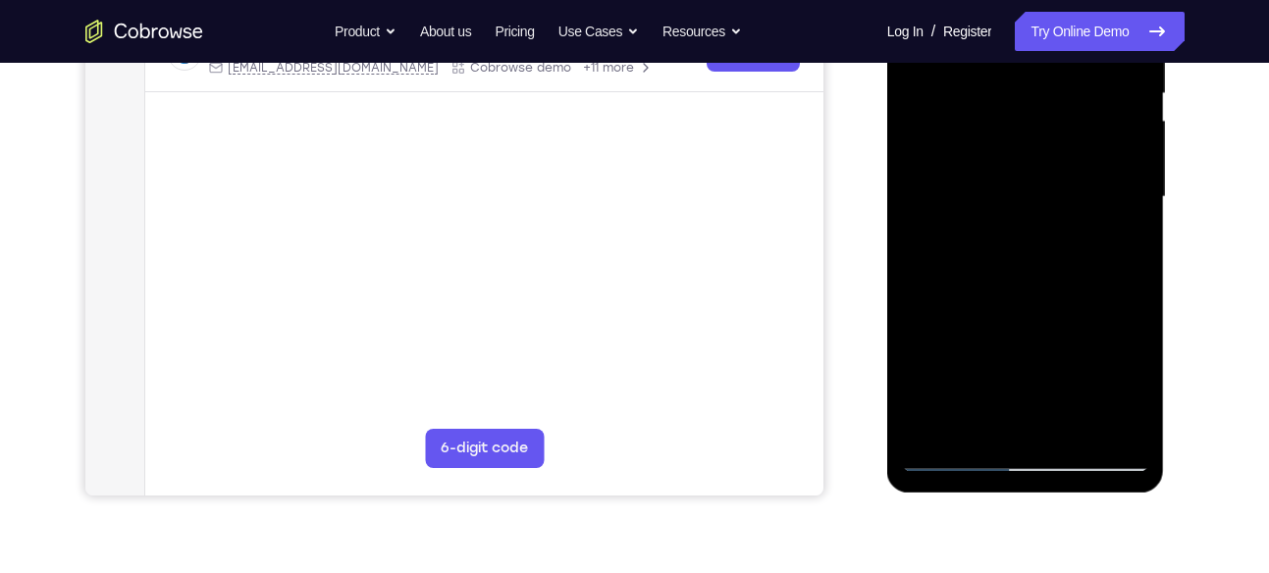
drag, startPoint x: 1005, startPoint y: 346, endPoint x: 996, endPoint y: 244, distance: 101.5
click at [996, 244] on div at bounding box center [1025, 197] width 247 height 550
click at [945, 466] on div at bounding box center [1025, 197] width 247 height 550
click at [923, 436] on div at bounding box center [1025, 197] width 247 height 550
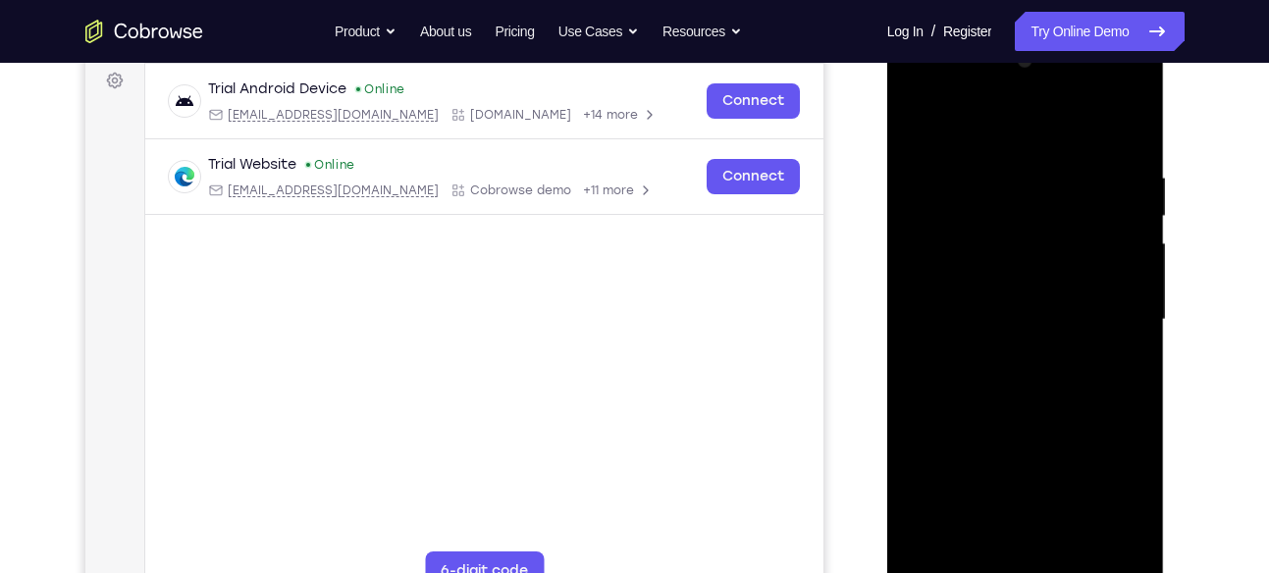
scroll to position [284, 0]
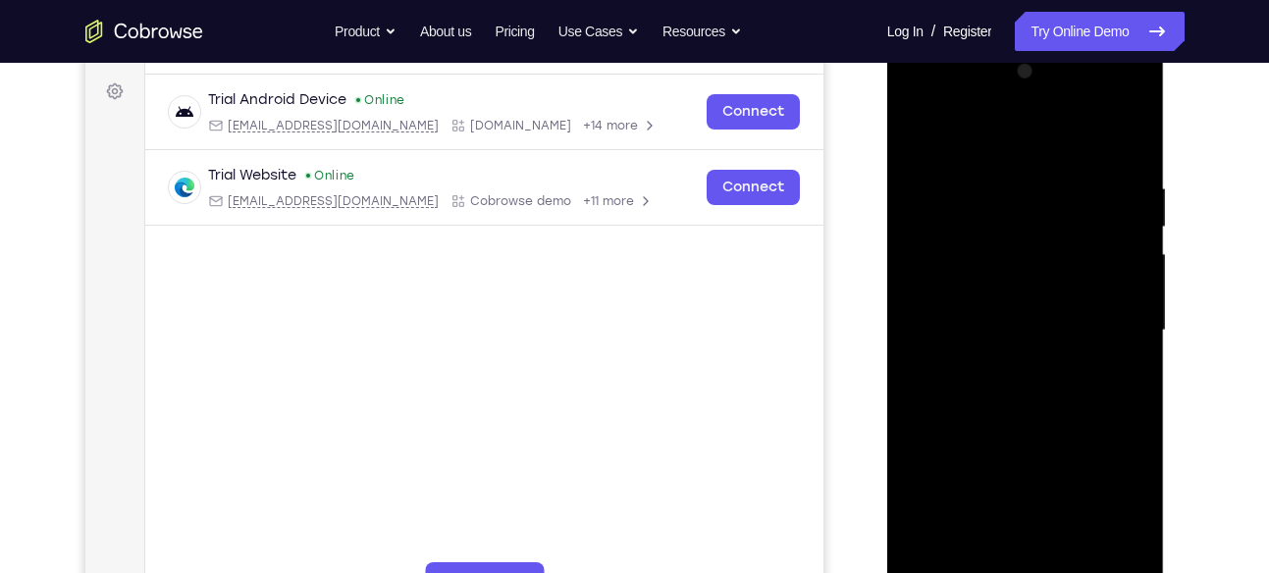
click at [1125, 133] on div at bounding box center [1025, 331] width 247 height 550
click at [1132, 130] on div at bounding box center [1025, 331] width 247 height 550
click at [1000, 188] on div at bounding box center [1025, 331] width 247 height 550
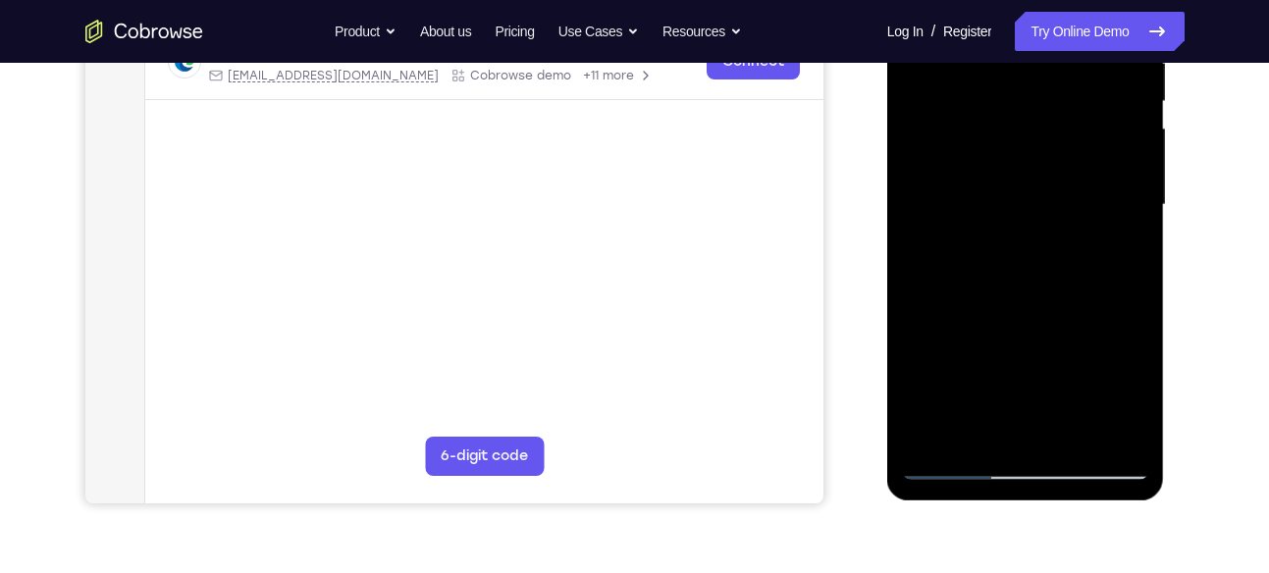
scroll to position [417, 0]
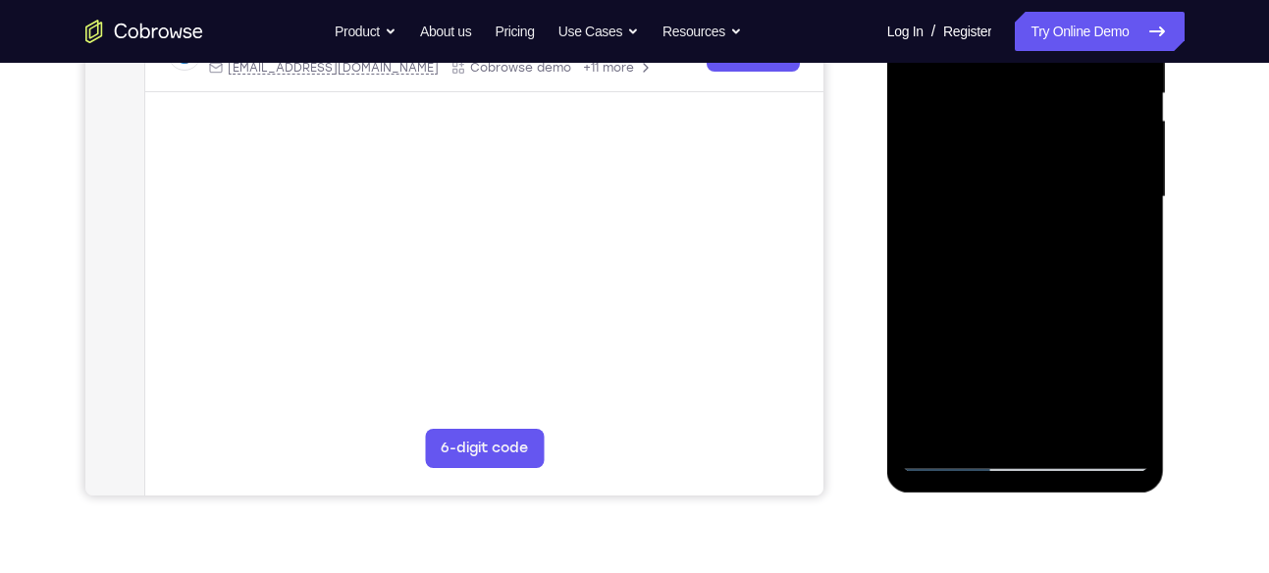
click at [1043, 330] on div at bounding box center [1025, 197] width 247 height 550
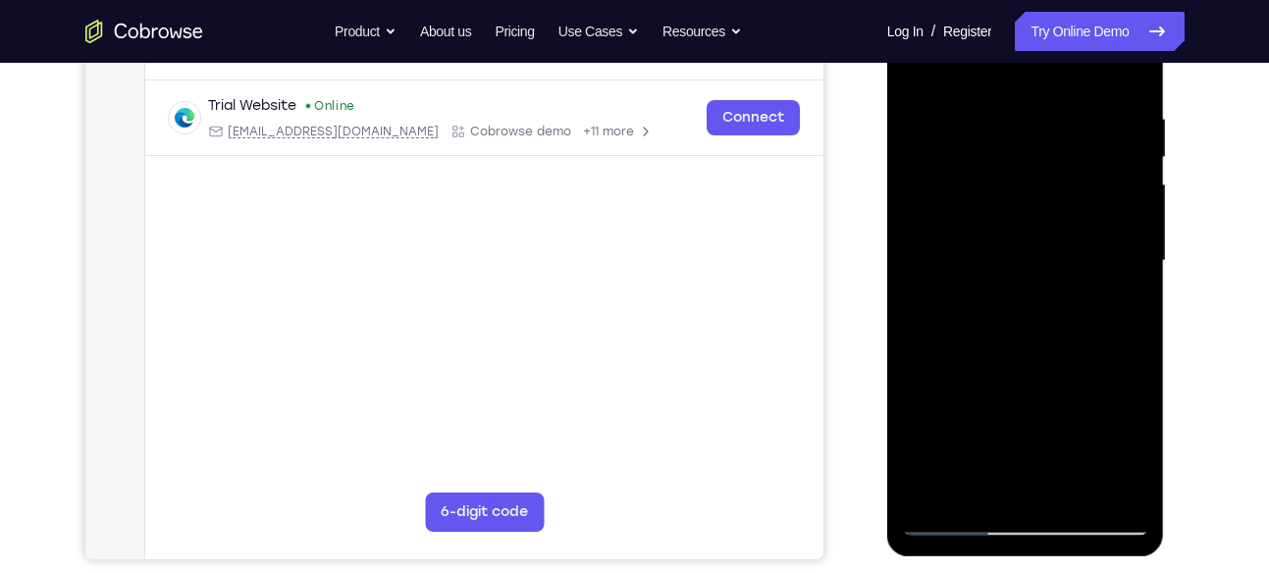
scroll to position [344, 0]
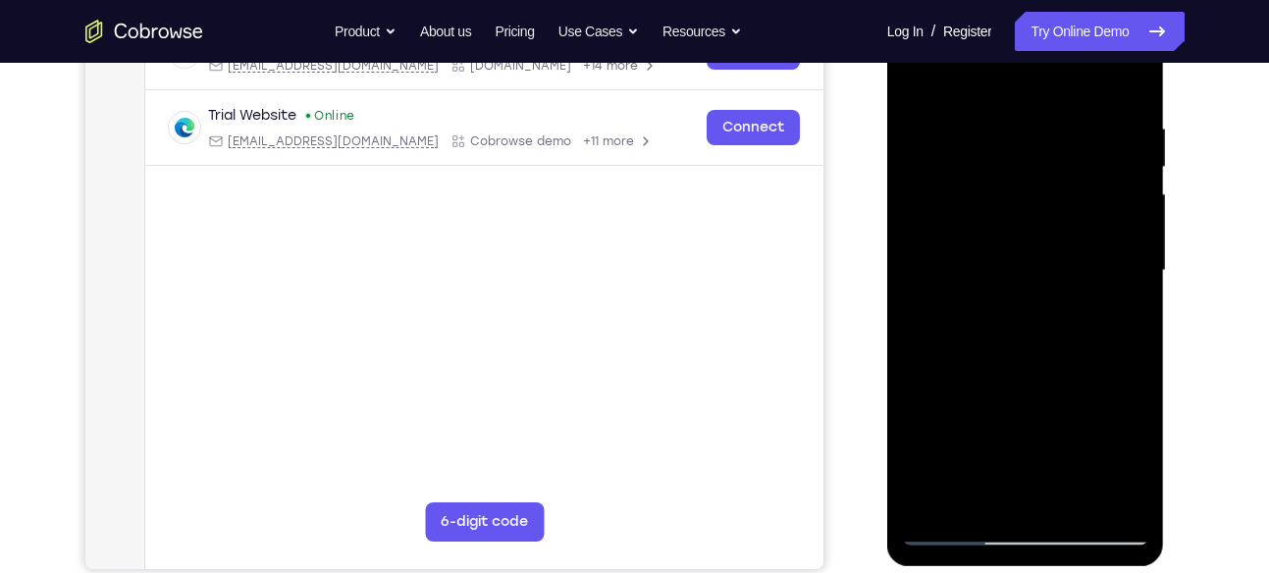
click at [1138, 277] on div at bounding box center [1025, 271] width 247 height 550
click at [1139, 270] on div at bounding box center [1025, 271] width 247 height 550
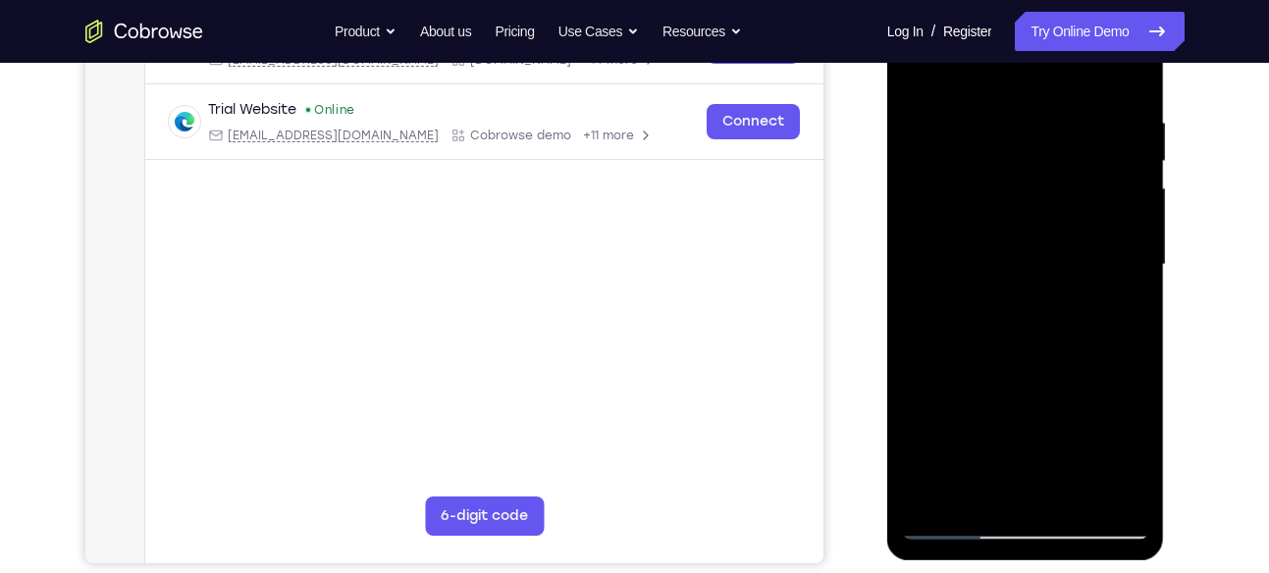
click at [963, 523] on div at bounding box center [1025, 265] width 247 height 550
click at [1100, 298] on div at bounding box center [1025, 265] width 247 height 550
click at [1026, 322] on div at bounding box center [1025, 265] width 247 height 550
click at [1018, 228] on div at bounding box center [1025, 265] width 247 height 550
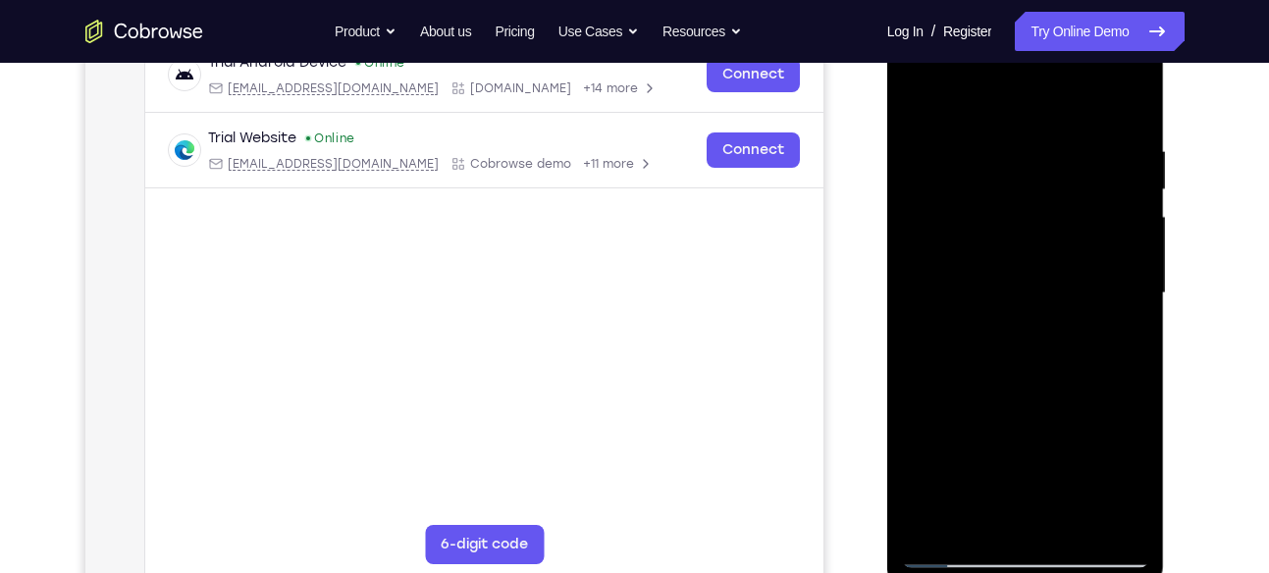
scroll to position [433, 0]
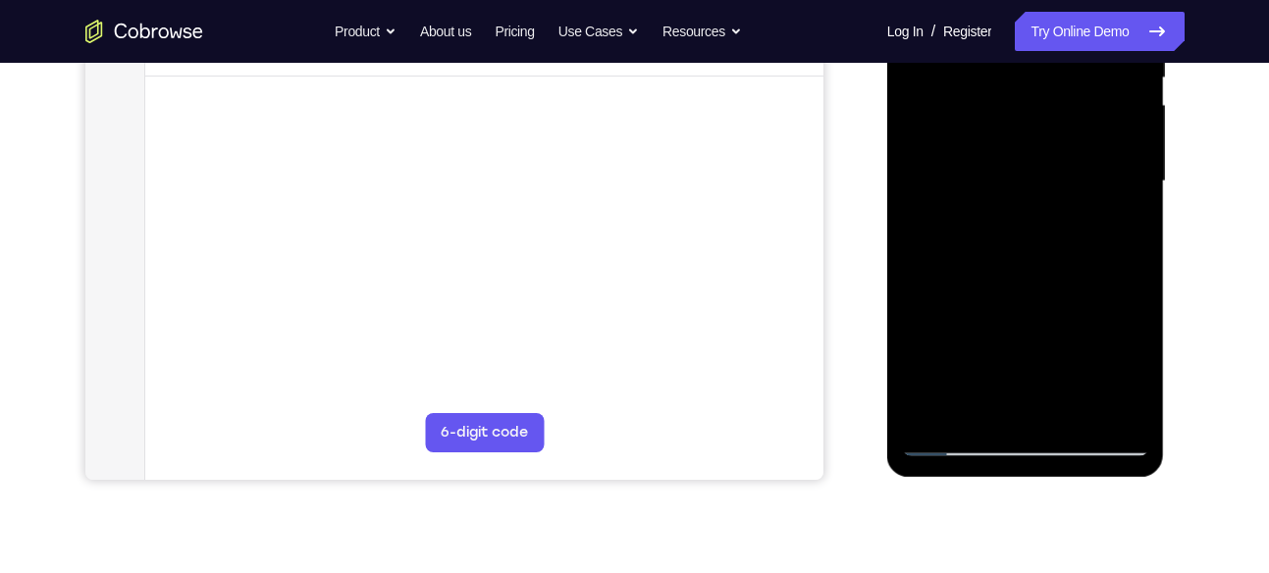
click at [923, 271] on div at bounding box center [1025, 182] width 247 height 550
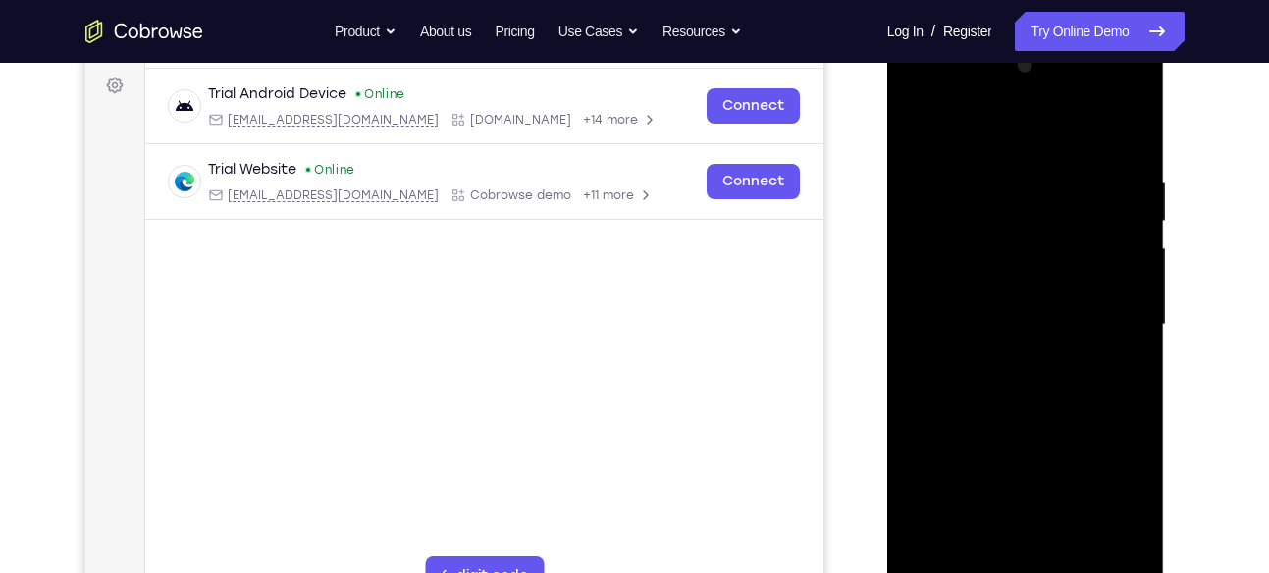
scroll to position [263, 0]
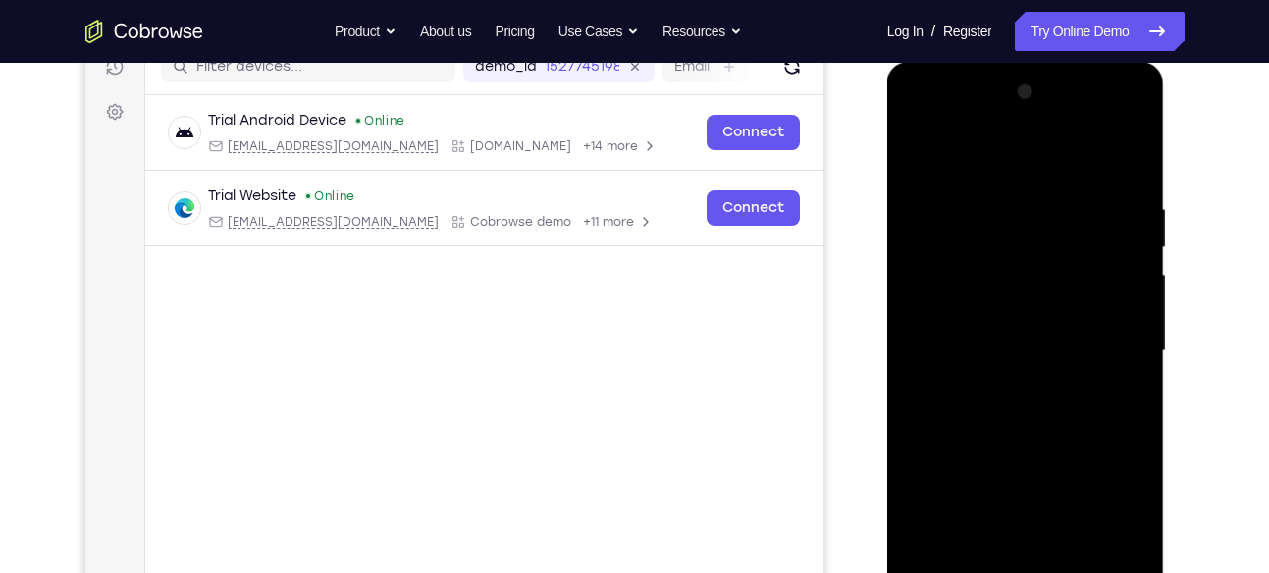
click at [1119, 361] on div at bounding box center [1025, 352] width 247 height 550
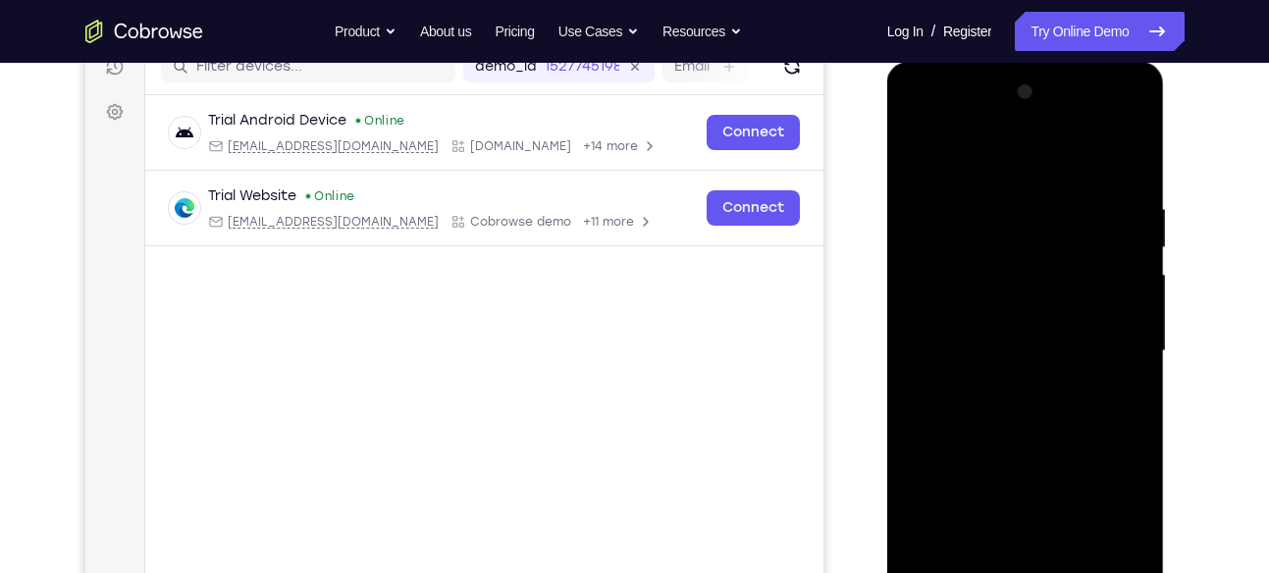
click at [1119, 361] on div at bounding box center [1025, 352] width 247 height 550
click at [1139, 94] on div at bounding box center [1025, 352] width 247 height 550
click at [1137, 95] on div at bounding box center [1025, 352] width 247 height 550
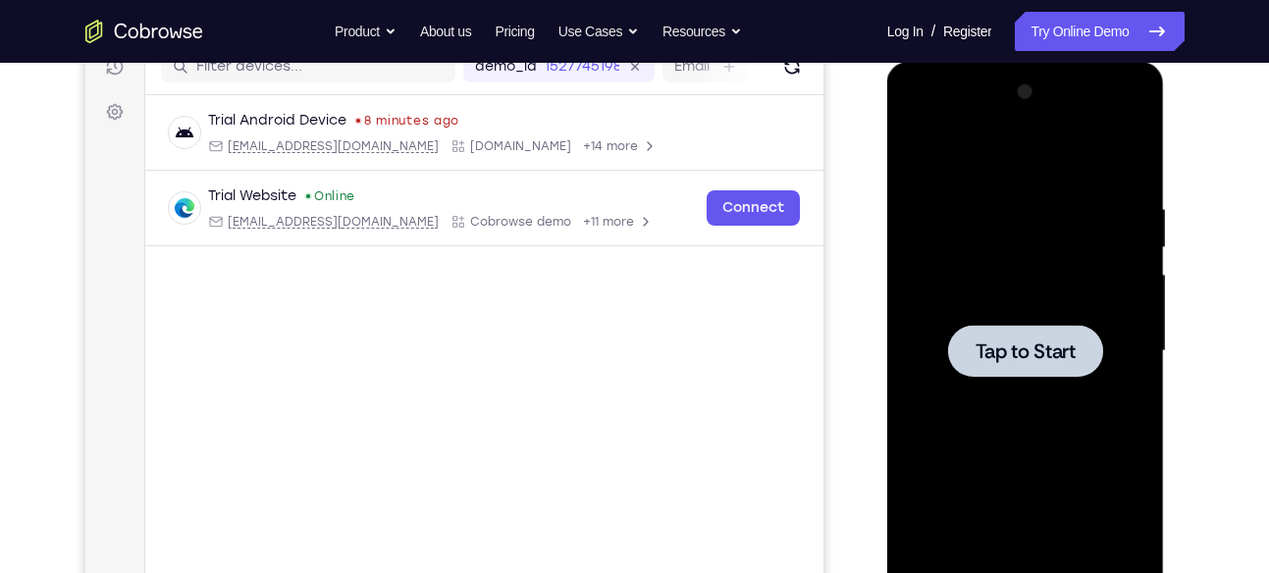
click at [1017, 343] on span "Tap to Start" at bounding box center [1026, 352] width 100 height 20
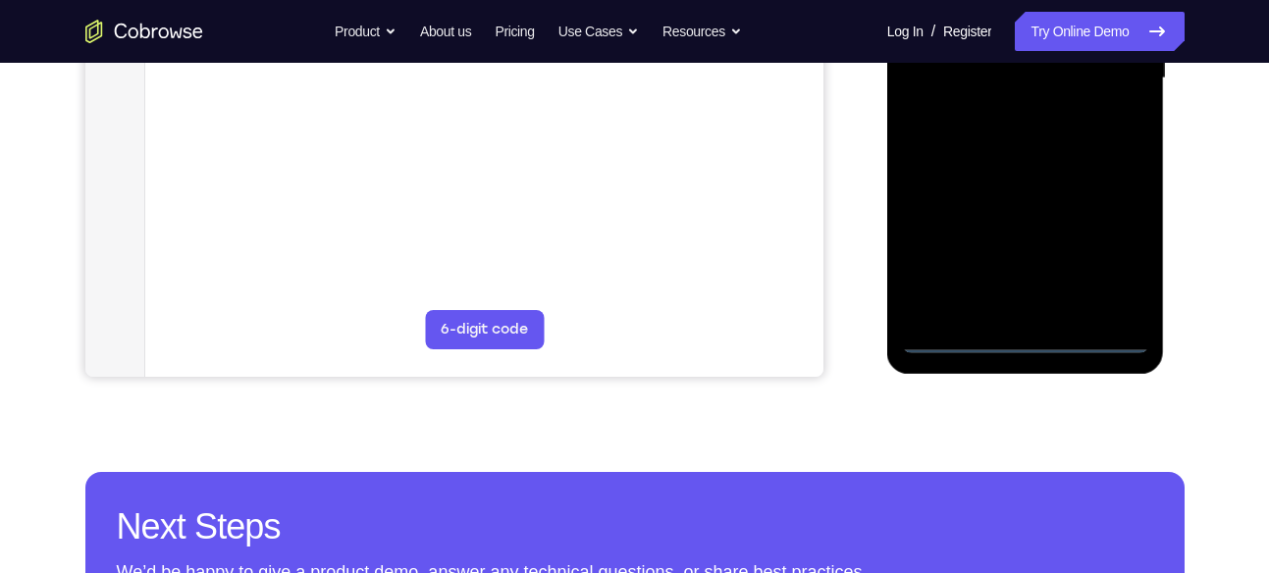
scroll to position [541, 0]
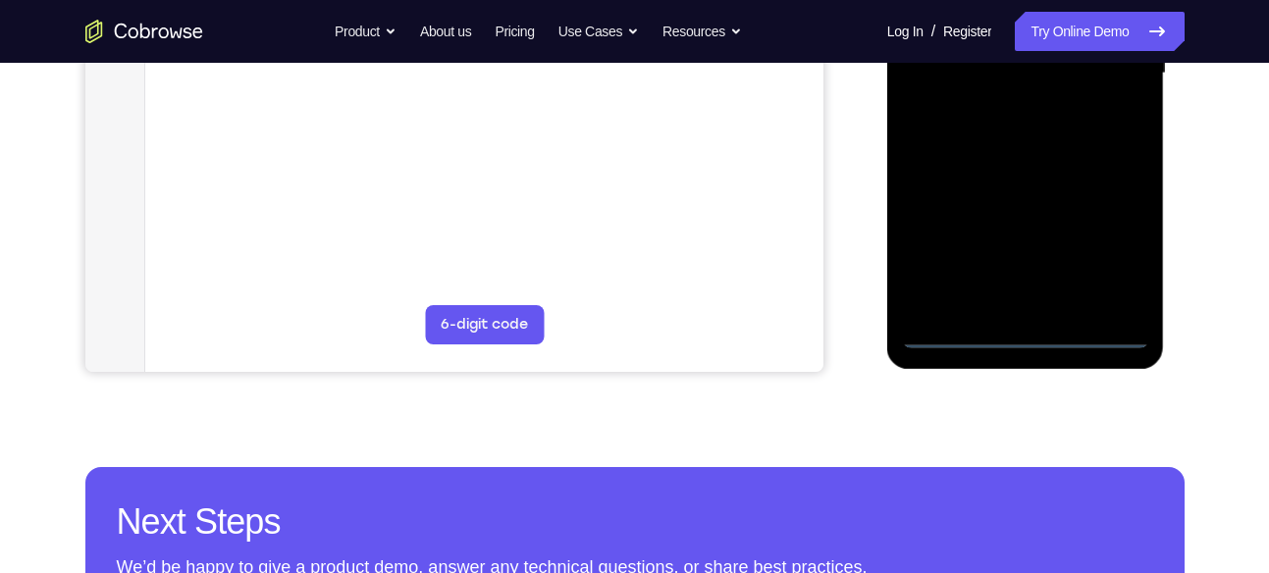
click at [1026, 332] on div at bounding box center [1025, 74] width 247 height 550
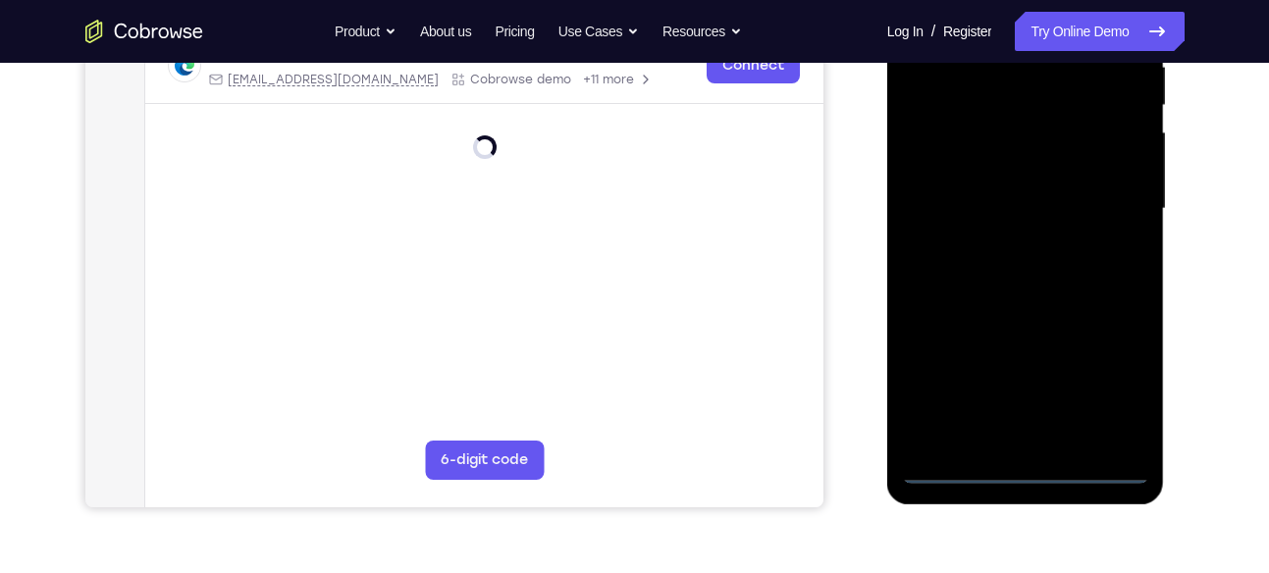
scroll to position [399, 0]
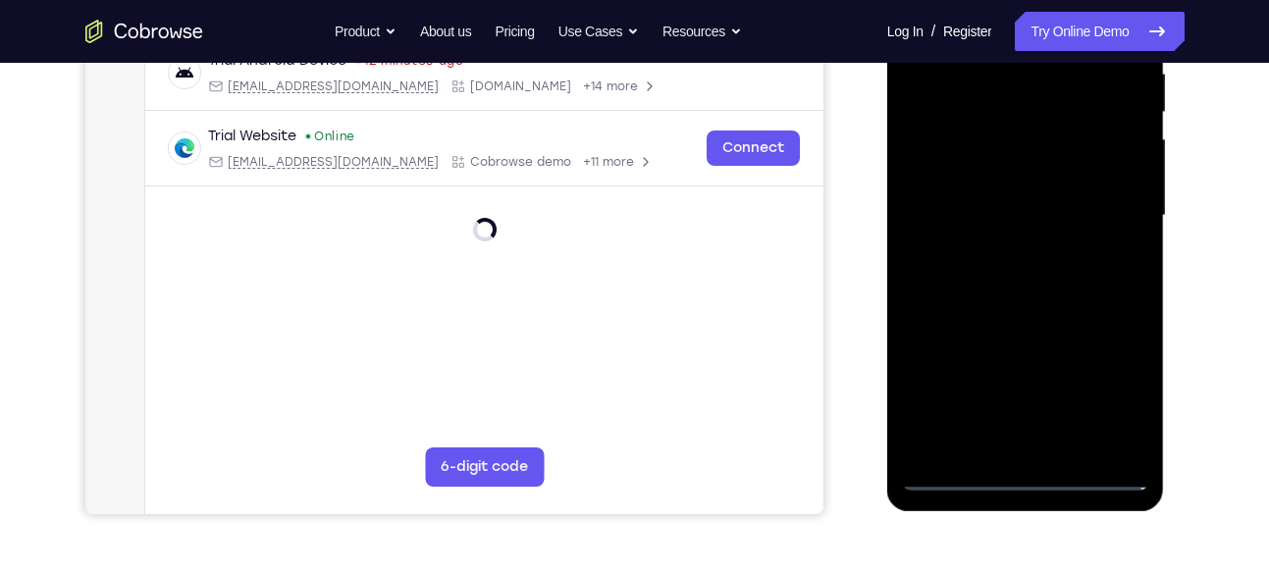
click at [1028, 480] on div at bounding box center [1025, 216] width 247 height 550
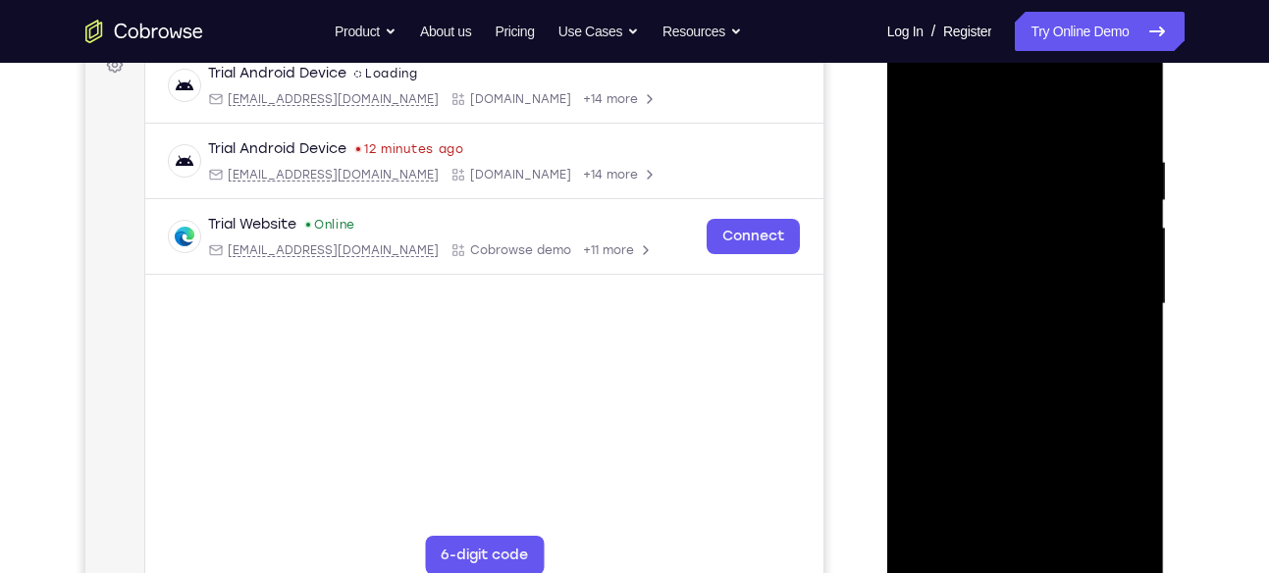
scroll to position [306, 0]
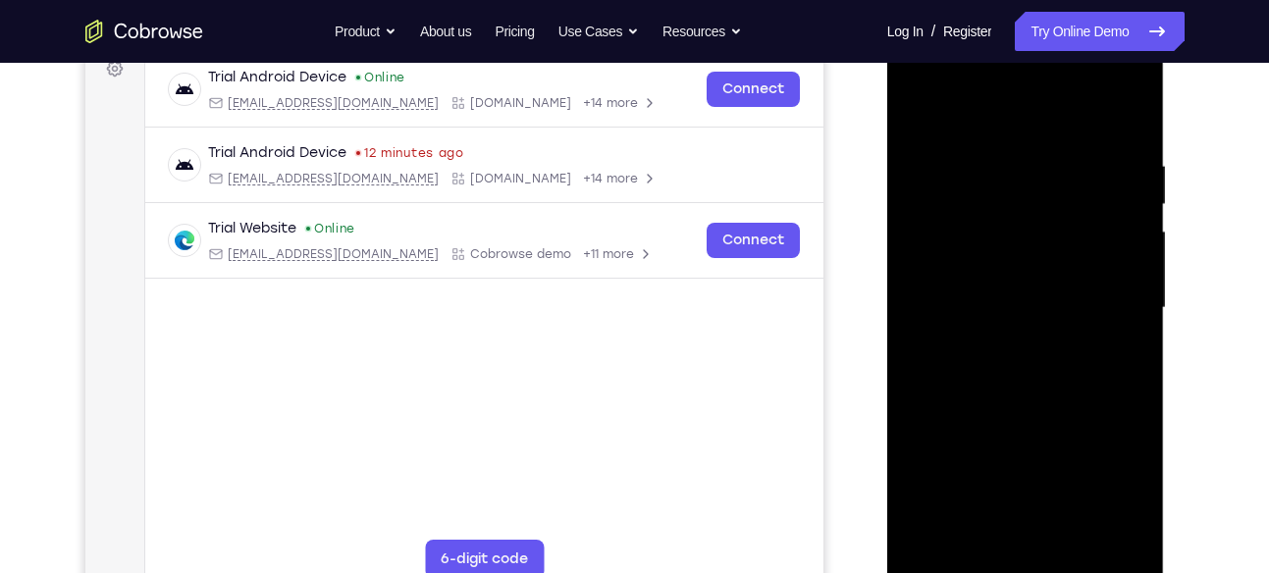
click at [1092, 498] on div at bounding box center [1025, 308] width 247 height 550
click at [1109, 487] on div at bounding box center [1025, 308] width 247 height 550
click at [948, 111] on div at bounding box center [1025, 308] width 247 height 550
click at [951, 252] on div at bounding box center [1025, 308] width 247 height 550
click at [972, 302] on div at bounding box center [1025, 308] width 247 height 550
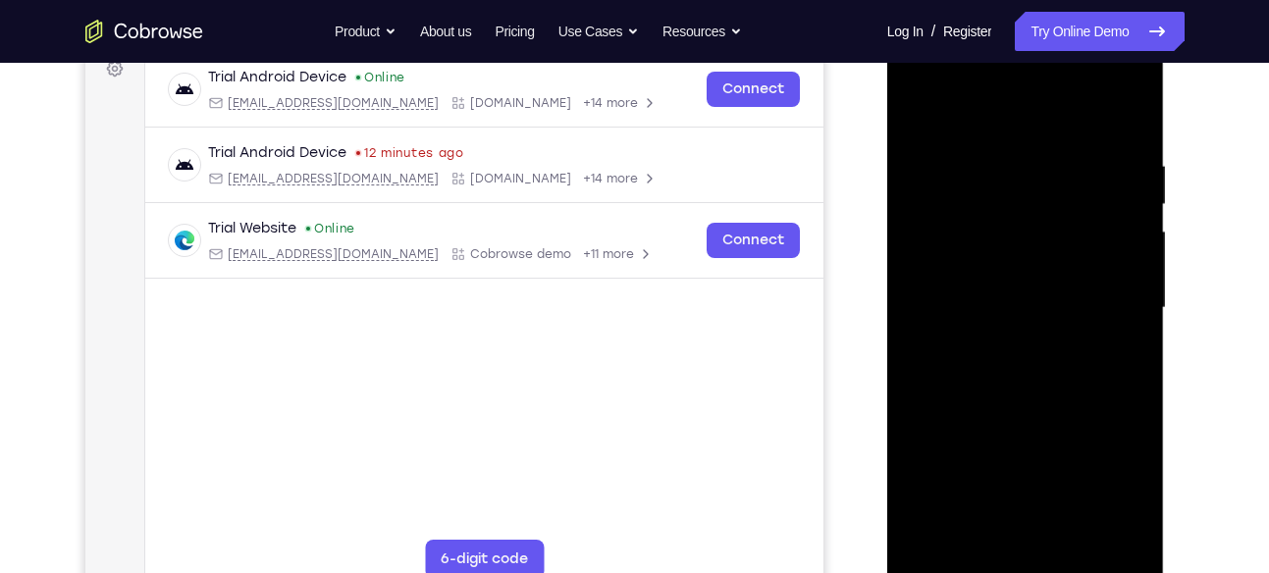
click at [992, 254] on div at bounding box center [1025, 308] width 247 height 550
click at [1000, 327] on div at bounding box center [1025, 308] width 247 height 550
click at [1001, 310] on div at bounding box center [1025, 308] width 247 height 550
click at [986, 330] on div at bounding box center [1025, 308] width 247 height 550
click at [986, 321] on div at bounding box center [1025, 308] width 247 height 550
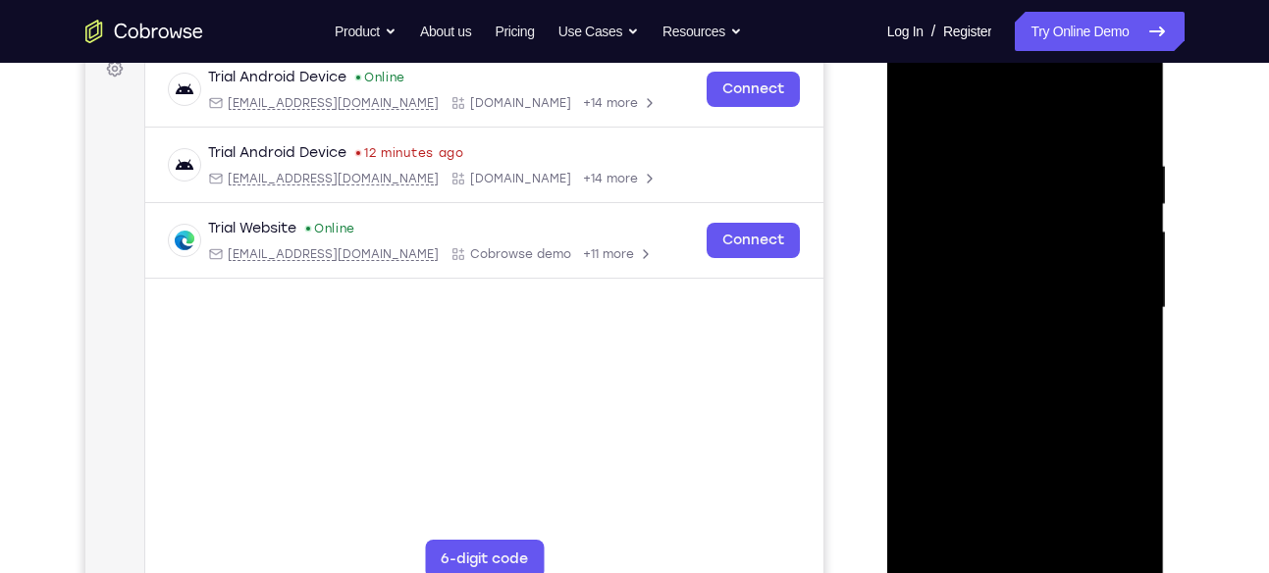
click at [986, 321] on div at bounding box center [1025, 308] width 247 height 550
click at [991, 303] on div at bounding box center [1025, 308] width 247 height 550
click at [958, 304] on div at bounding box center [1025, 308] width 247 height 550
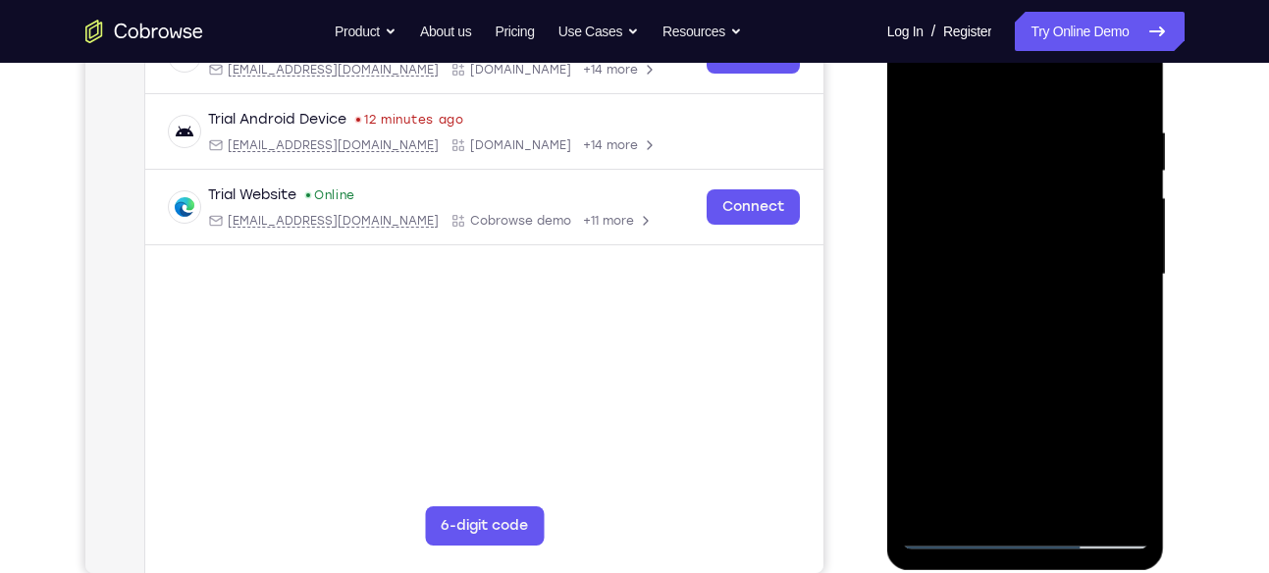
scroll to position [335, 0]
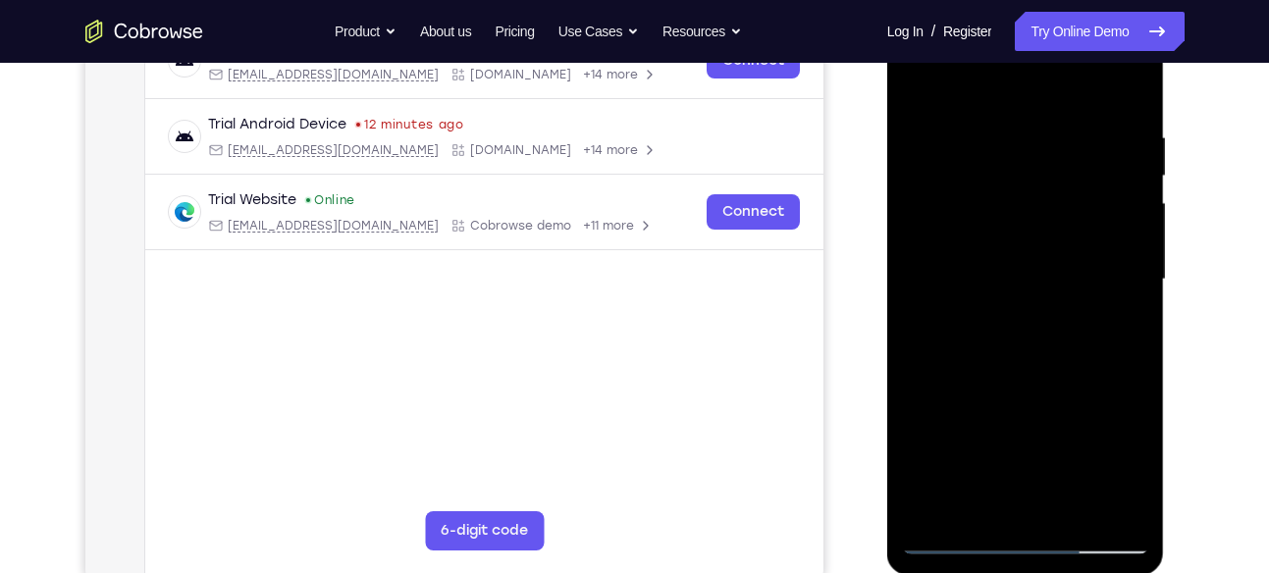
click at [945, 266] on div at bounding box center [1025, 280] width 247 height 550
click at [937, 281] on div at bounding box center [1025, 280] width 247 height 550
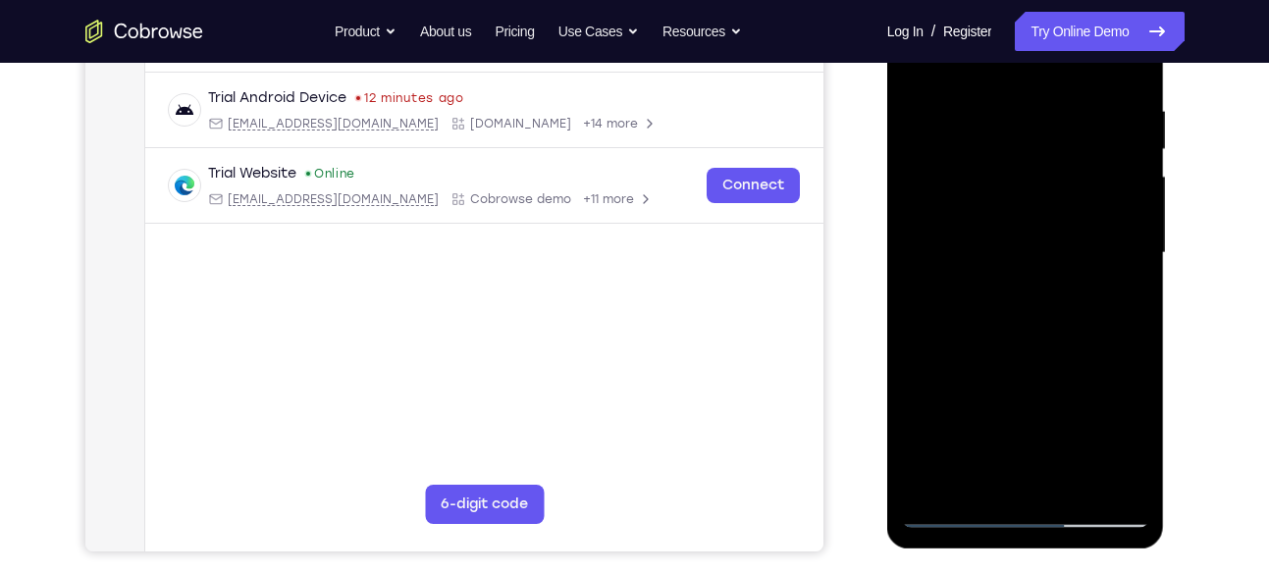
scroll to position [360, 0]
click at [991, 255] on div at bounding box center [1025, 254] width 247 height 550
click at [1119, 167] on div at bounding box center [1025, 254] width 247 height 550
click at [1127, 339] on div at bounding box center [1025, 254] width 247 height 550
drag, startPoint x: 1098, startPoint y: 396, endPoint x: 1092, endPoint y: 179, distance: 217.0
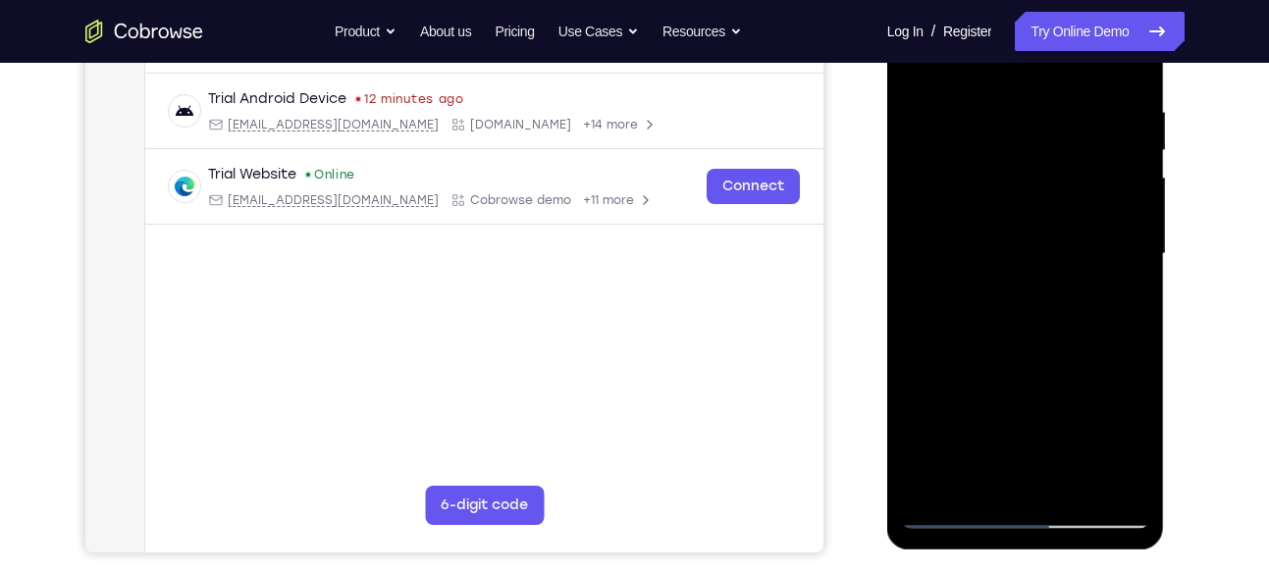
click at [1092, 179] on div at bounding box center [1025, 254] width 247 height 550
drag, startPoint x: 947, startPoint y: 455, endPoint x: 1047, endPoint y: 407, distance: 111.1
click at [1047, 407] on div at bounding box center [1025, 254] width 247 height 550
click at [960, 168] on div at bounding box center [1025, 254] width 247 height 550
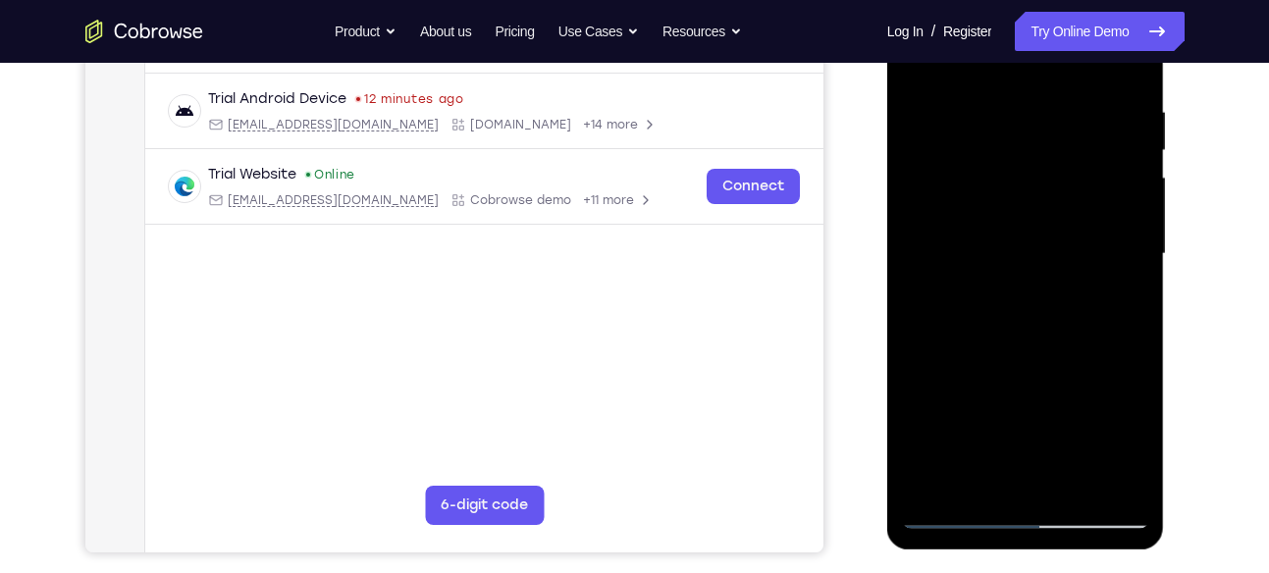
drag, startPoint x: 1048, startPoint y: 311, endPoint x: 1125, endPoint y: -72, distance: 390.4
click at [1125, 0] on html "Online web based iOS Simulators and Android Emulators. Run iPhone, iPad, Mobile…" at bounding box center [1027, 259] width 280 height 589
click at [1134, 332] on div at bounding box center [1025, 254] width 247 height 550
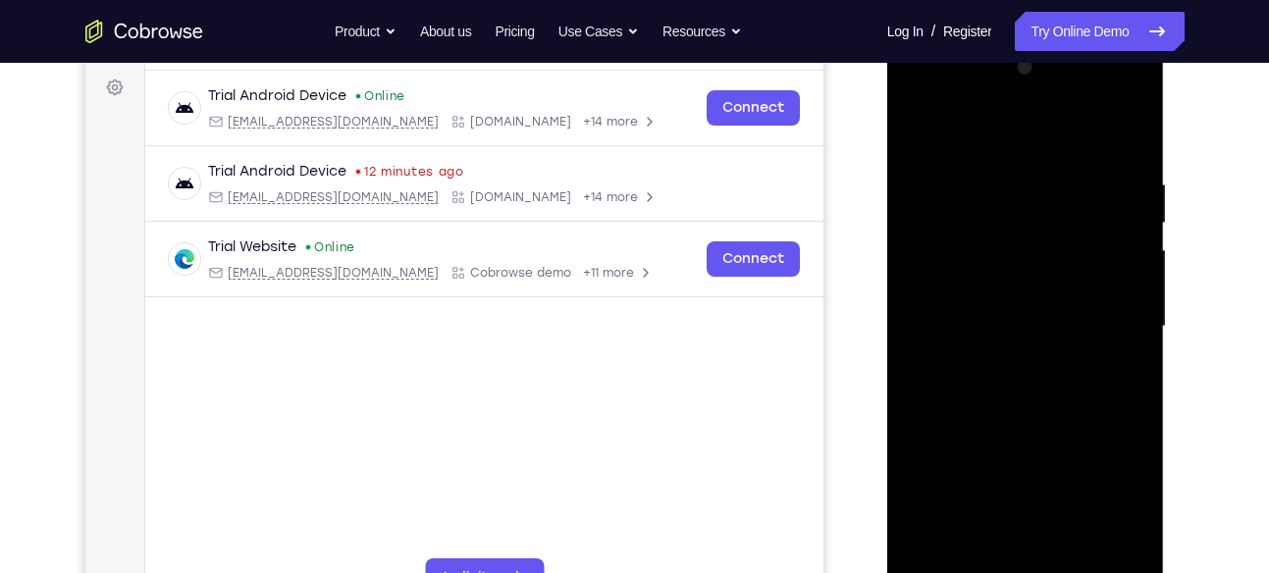
scroll to position [259, 0]
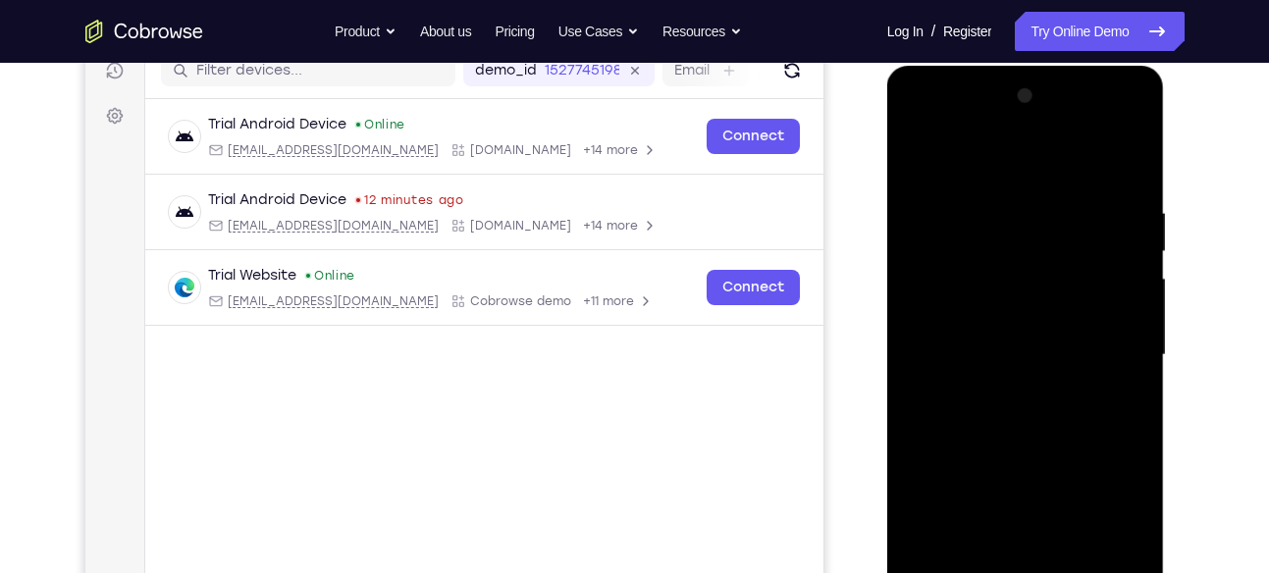
click at [1114, 431] on div at bounding box center [1025, 355] width 247 height 550
click at [1015, 416] on div at bounding box center [1025, 355] width 247 height 550
click at [1127, 153] on div at bounding box center [1025, 355] width 247 height 550
click at [928, 158] on div at bounding box center [1025, 355] width 247 height 550
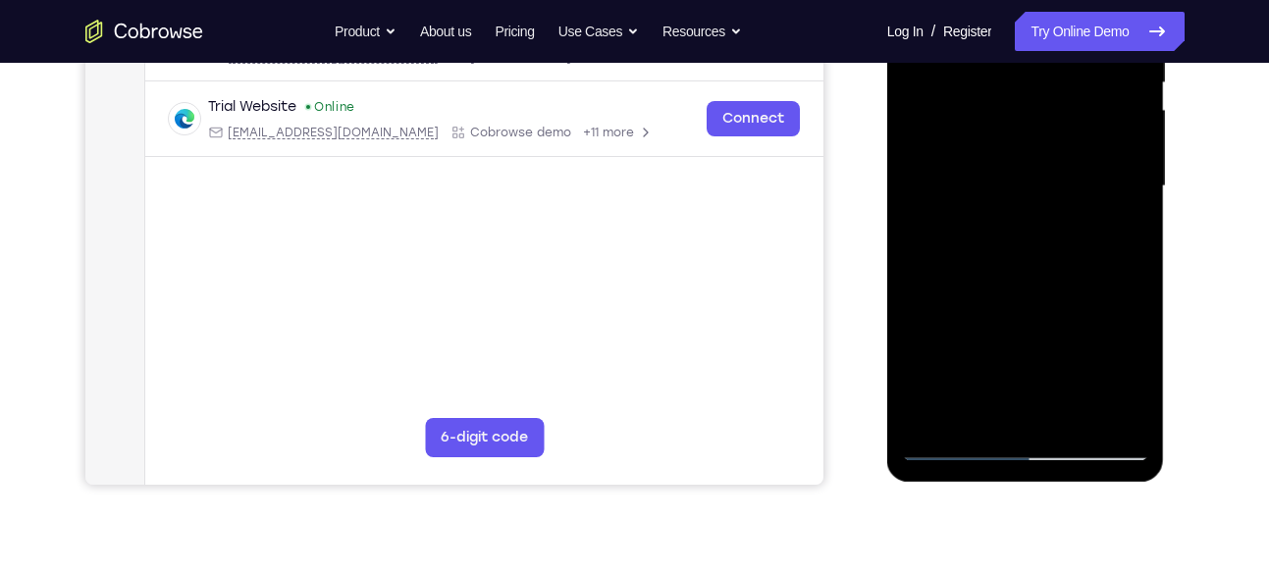
scroll to position [432, 0]
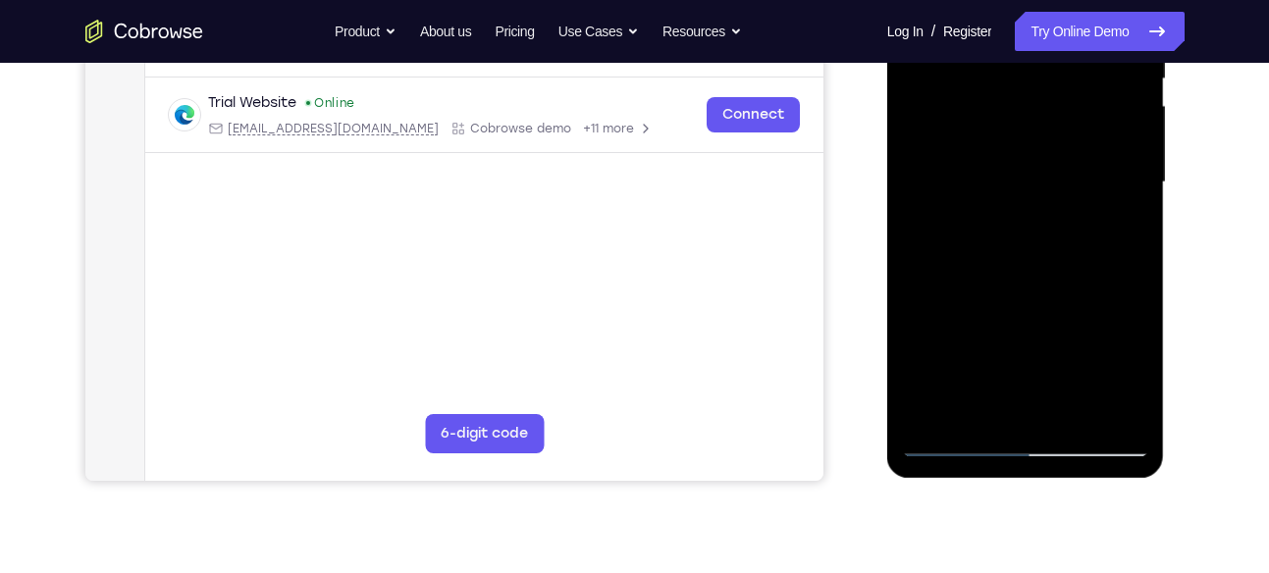
click at [1008, 464] on div at bounding box center [1026, 185] width 278 height 585
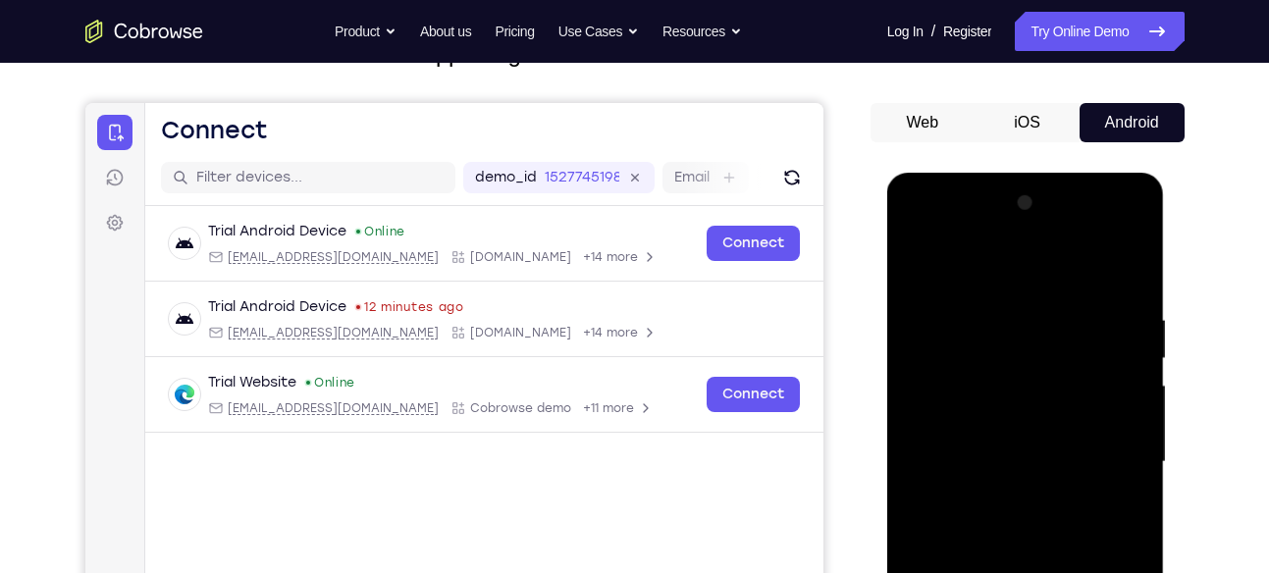
scroll to position [140, 0]
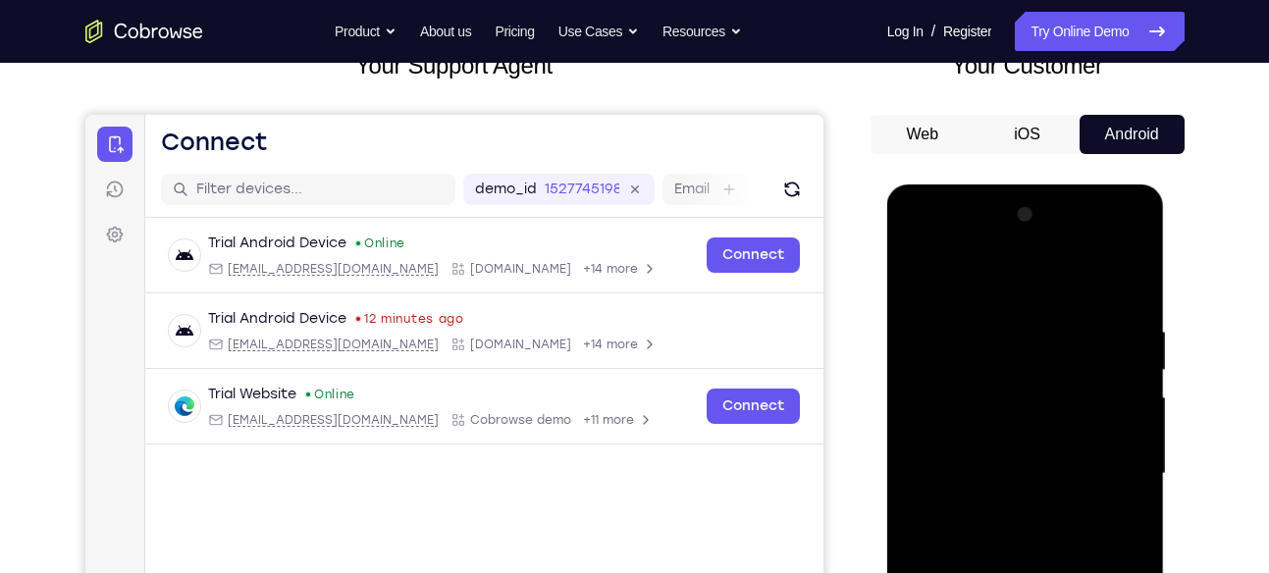
click at [973, 297] on div at bounding box center [1025, 474] width 247 height 550
click at [999, 423] on div at bounding box center [1025, 474] width 247 height 550
click at [1018, 496] on div at bounding box center [1025, 474] width 247 height 550
click at [990, 406] on div at bounding box center [1025, 474] width 247 height 550
click at [976, 402] on div at bounding box center [1025, 474] width 247 height 550
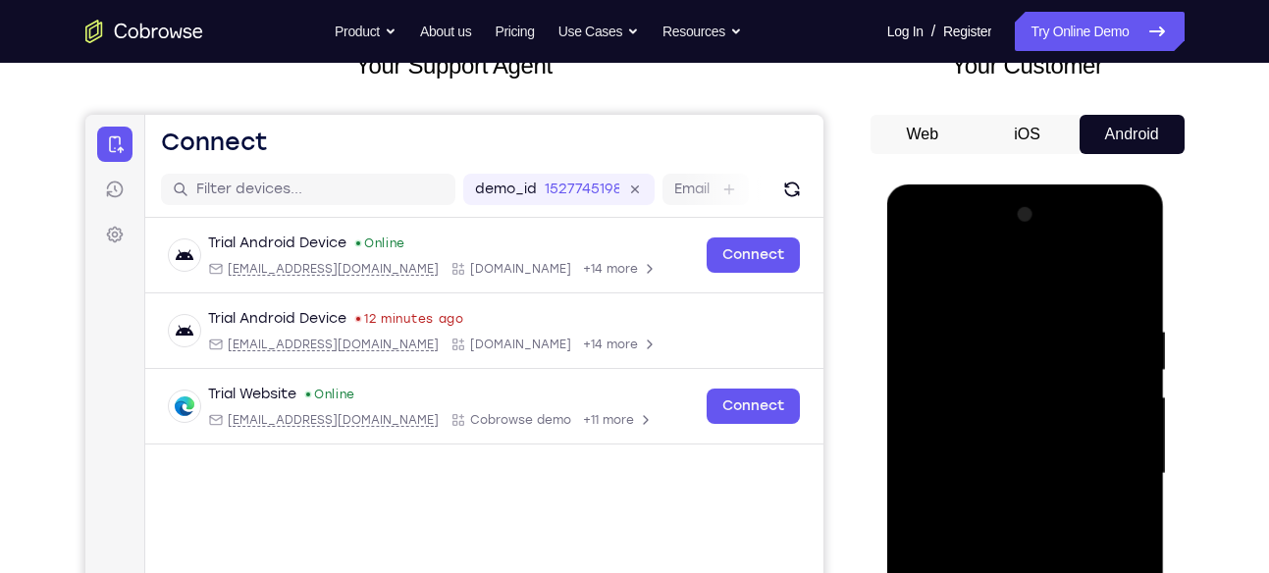
click at [917, 275] on div at bounding box center [1025, 474] width 247 height 550
drag, startPoint x: 1044, startPoint y: 524, endPoint x: 1028, endPoint y: 450, distance: 76.4
click at [1028, 450] on div at bounding box center [1025, 474] width 247 height 550
click at [923, 270] on div at bounding box center [1025, 474] width 247 height 550
click at [936, 462] on div at bounding box center [1025, 474] width 247 height 550
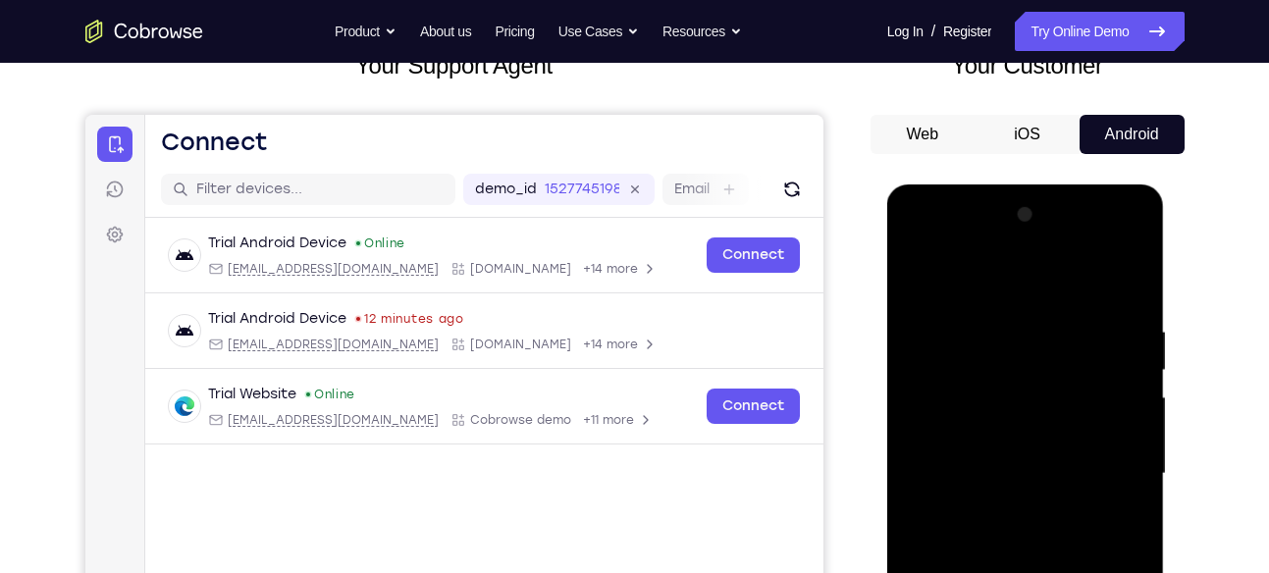
click at [919, 281] on div at bounding box center [1025, 474] width 247 height 550
click at [1075, 265] on div at bounding box center [1025, 474] width 247 height 550
drag, startPoint x: 1007, startPoint y: 436, endPoint x: 995, endPoint y: 289, distance: 147.7
click at [995, 289] on div at bounding box center [1025, 474] width 247 height 550
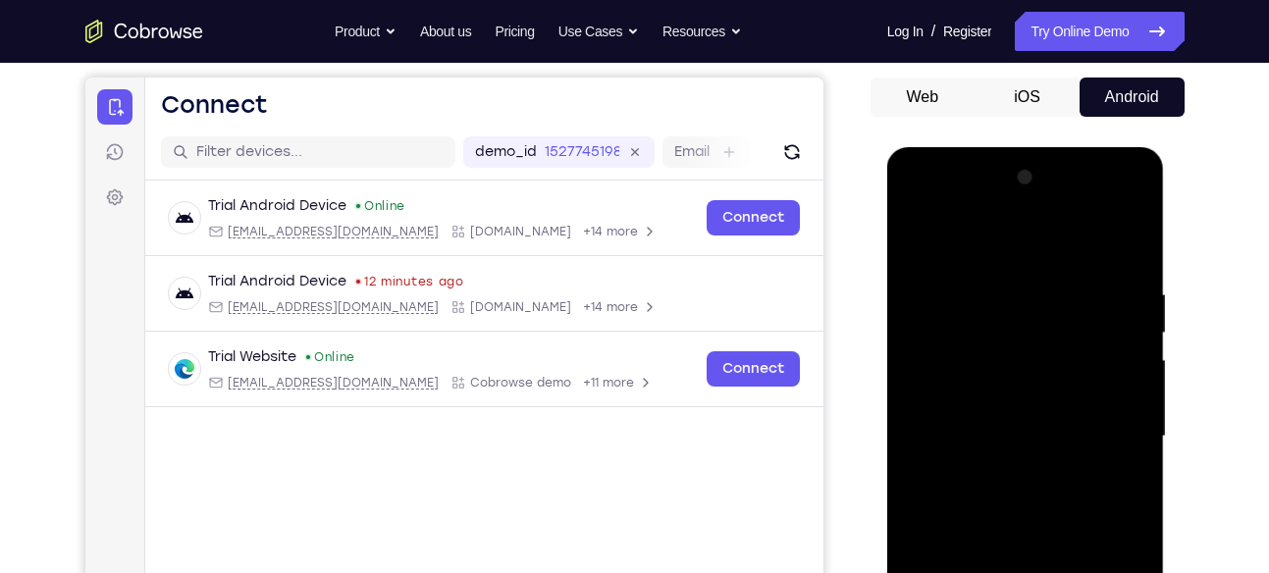
scroll to position [234, 0]
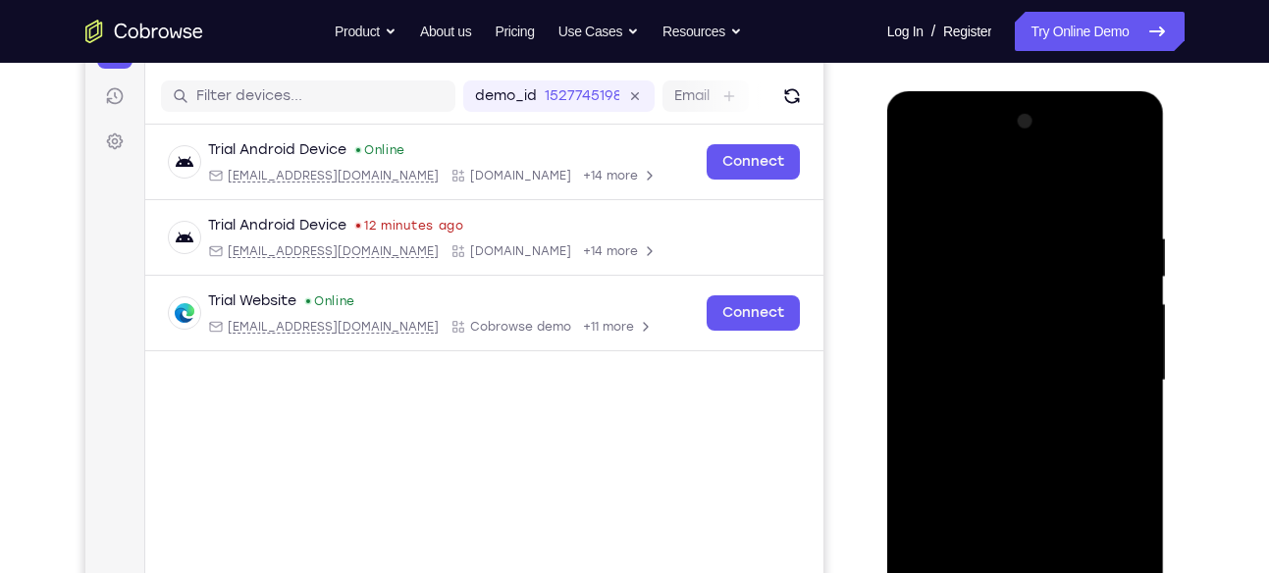
click at [1040, 289] on div at bounding box center [1025, 381] width 247 height 550
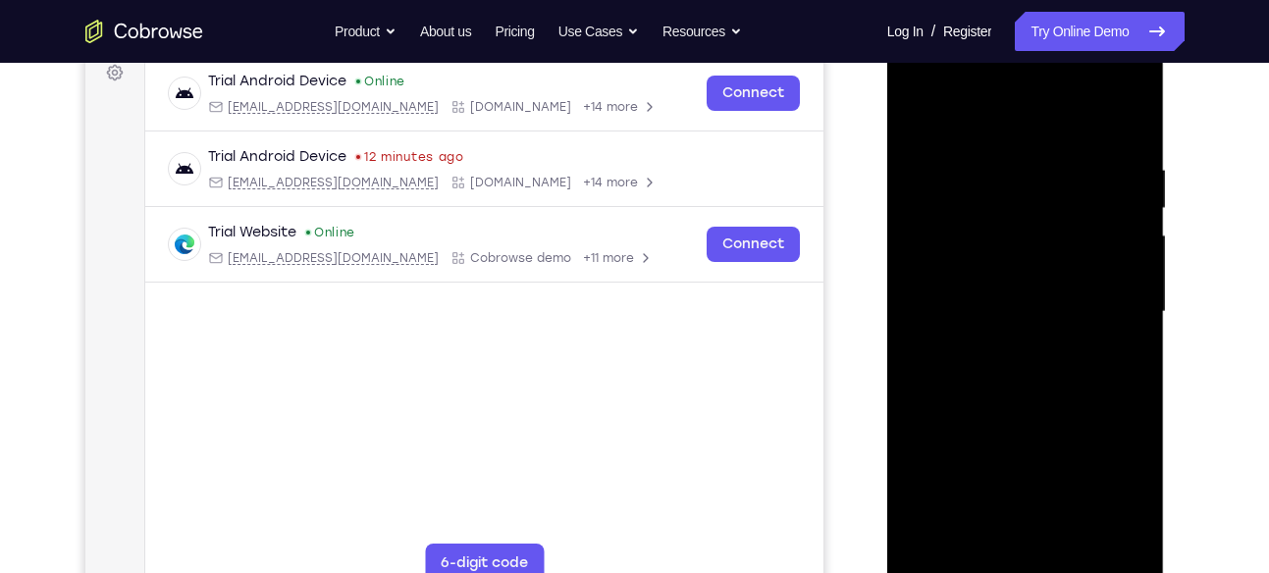
scroll to position [304, 0]
click at [1086, 118] on div at bounding box center [1025, 310] width 247 height 550
click at [1021, 315] on div at bounding box center [1025, 310] width 247 height 550
drag, startPoint x: 1035, startPoint y: 399, endPoint x: 1057, endPoint y: 490, distance: 94.0
click at [1057, 490] on div at bounding box center [1025, 310] width 247 height 550
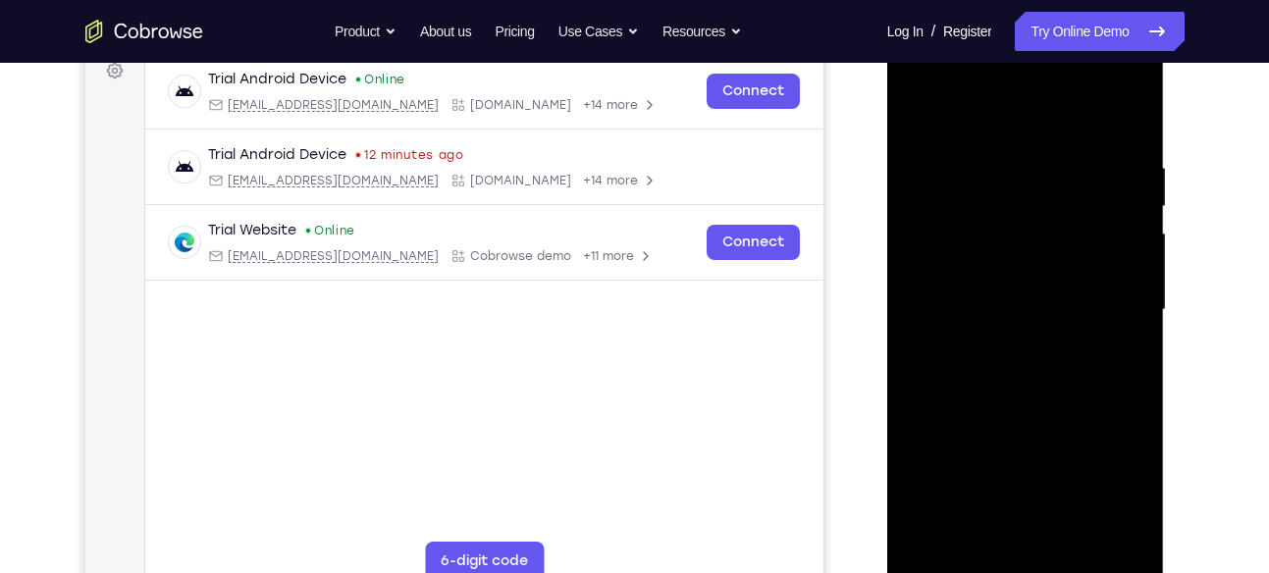
click at [950, 572] on div at bounding box center [1025, 310] width 247 height 550
click at [952, 562] on div at bounding box center [1025, 310] width 247 height 550
click at [933, 130] on div at bounding box center [1025, 310] width 247 height 550
drag, startPoint x: 1054, startPoint y: 393, endPoint x: 1029, endPoint y: 133, distance: 260.4
click at [1029, 133] on div at bounding box center [1025, 310] width 247 height 550
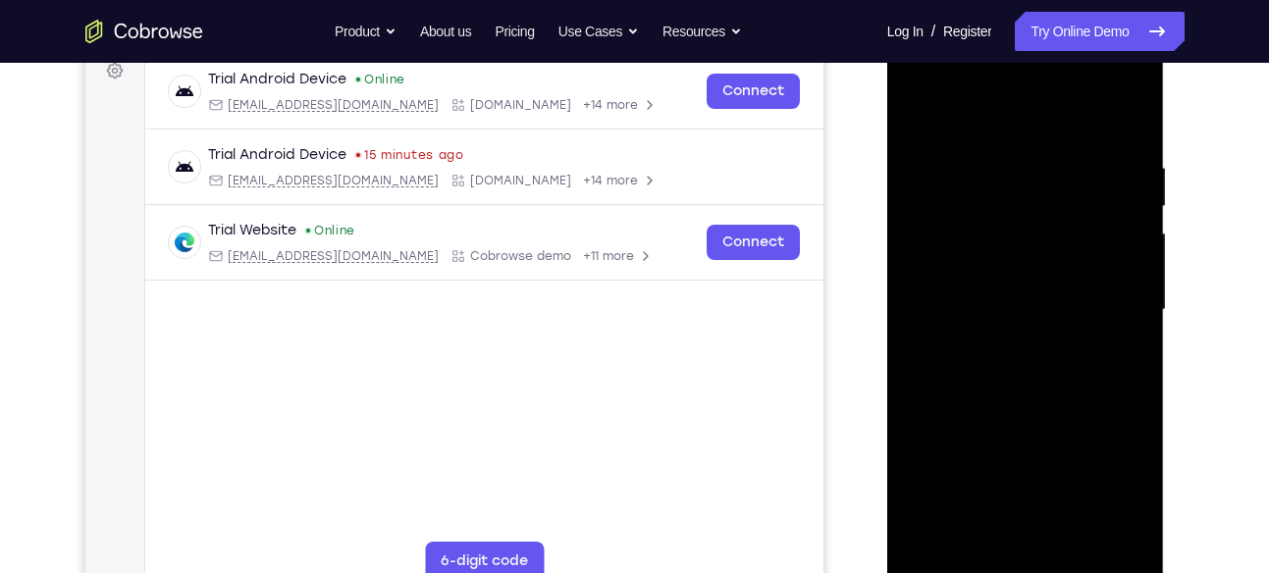
drag, startPoint x: 1040, startPoint y: 316, endPoint x: 1002, endPoint y: 91, distance: 228.0
click at [1002, 91] on div at bounding box center [1025, 310] width 247 height 550
drag, startPoint x: 1023, startPoint y: 342, endPoint x: 972, endPoint y: 161, distance: 187.7
click at [972, 161] on div at bounding box center [1025, 310] width 247 height 550
drag, startPoint x: 1041, startPoint y: 338, endPoint x: 1033, endPoint y: 501, distance: 163.2
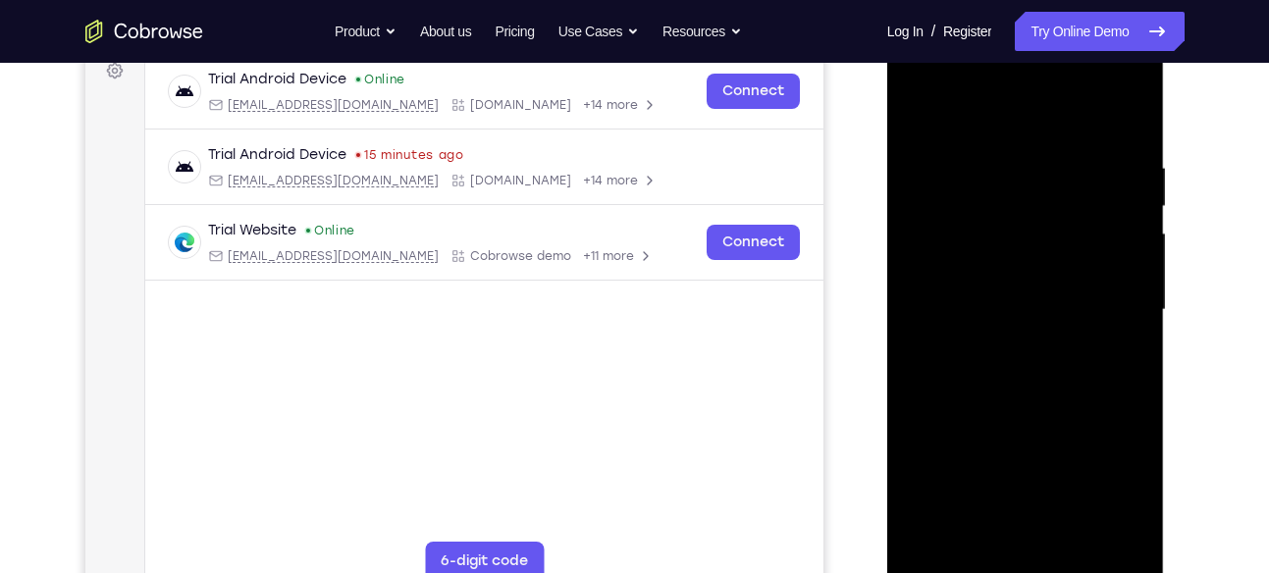
click at [1033, 501] on div at bounding box center [1025, 310] width 247 height 550
drag, startPoint x: 1054, startPoint y: 309, endPoint x: 1030, endPoint y: 499, distance: 191.0
click at [1030, 499] on div at bounding box center [1025, 310] width 247 height 550
drag, startPoint x: 1042, startPoint y: 346, endPoint x: 990, endPoint y: 553, distance: 213.5
click at [990, 553] on div at bounding box center [1025, 310] width 247 height 550
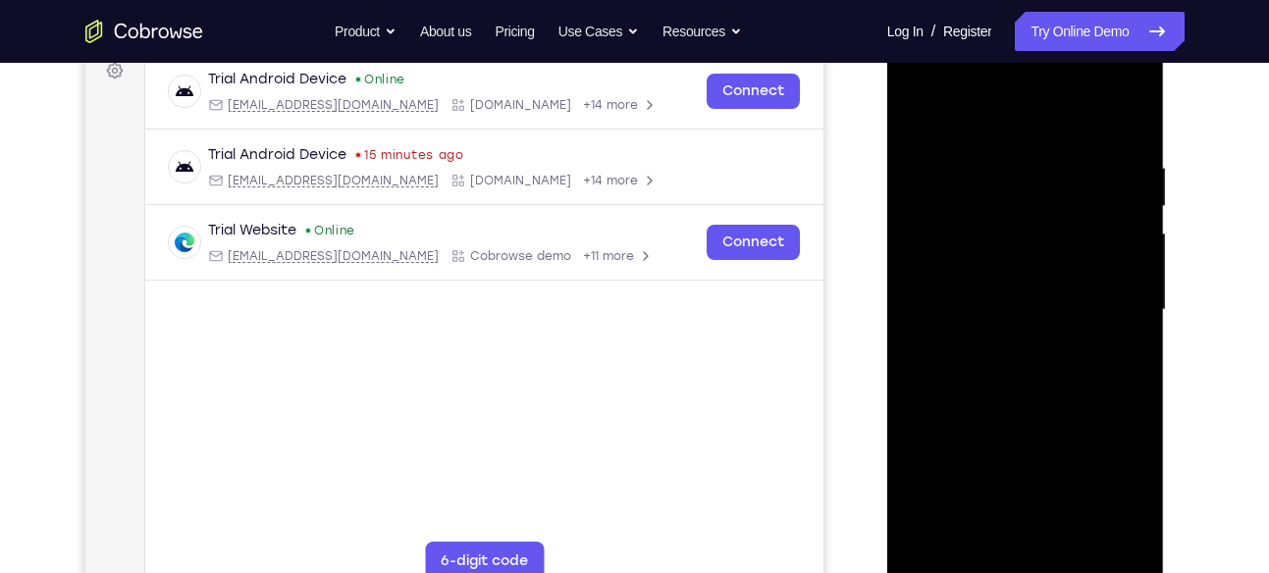
drag, startPoint x: 1034, startPoint y: 322, endPoint x: 1023, endPoint y: 525, distance: 203.5
click at [1023, 525] on div at bounding box center [1025, 310] width 247 height 550
drag, startPoint x: 1051, startPoint y: 289, endPoint x: 1045, endPoint y: 518, distance: 229.8
click at [1045, 518] on div at bounding box center [1025, 310] width 247 height 550
click at [1074, 277] on div at bounding box center [1025, 310] width 247 height 550
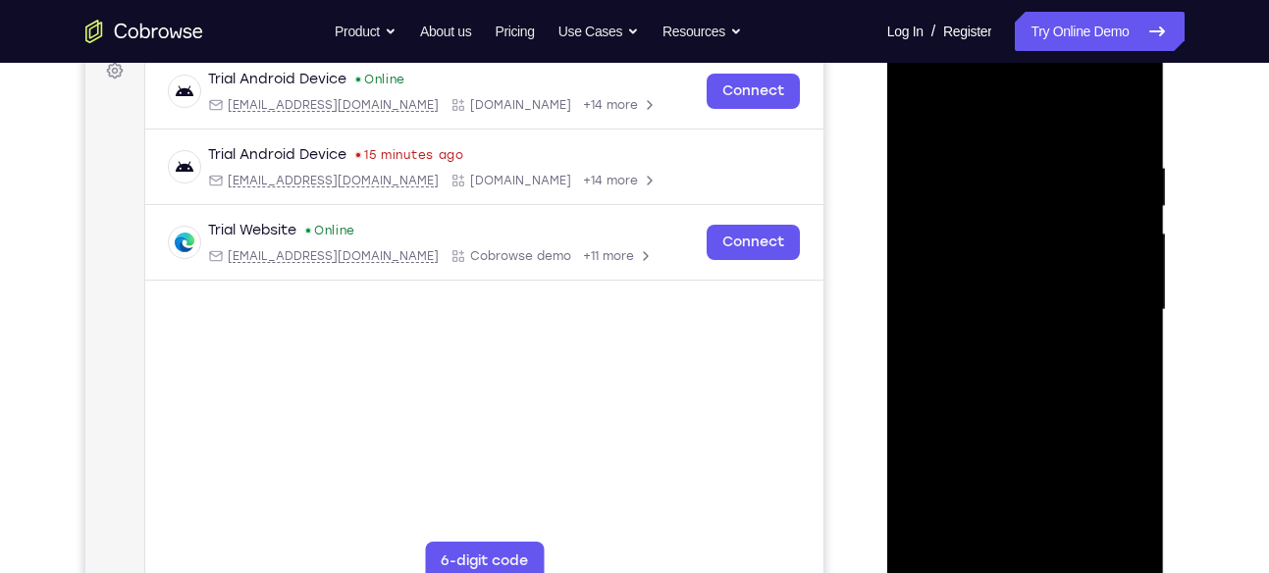
drag, startPoint x: 1092, startPoint y: 419, endPoint x: 1090, endPoint y: 348, distance: 70.7
click at [1090, 348] on div at bounding box center [1025, 310] width 247 height 550
drag, startPoint x: 1091, startPoint y: 343, endPoint x: 1023, endPoint y: 129, distance: 224.4
drag, startPoint x: 1023, startPoint y: 129, endPoint x: 1170, endPoint y: 592, distance: 486.1
click at [1167, 572] on html "Online web based iOS Simulators and Android Emulators. Run iPhone, iPad, Mobile…" at bounding box center [1027, 315] width 280 height 589
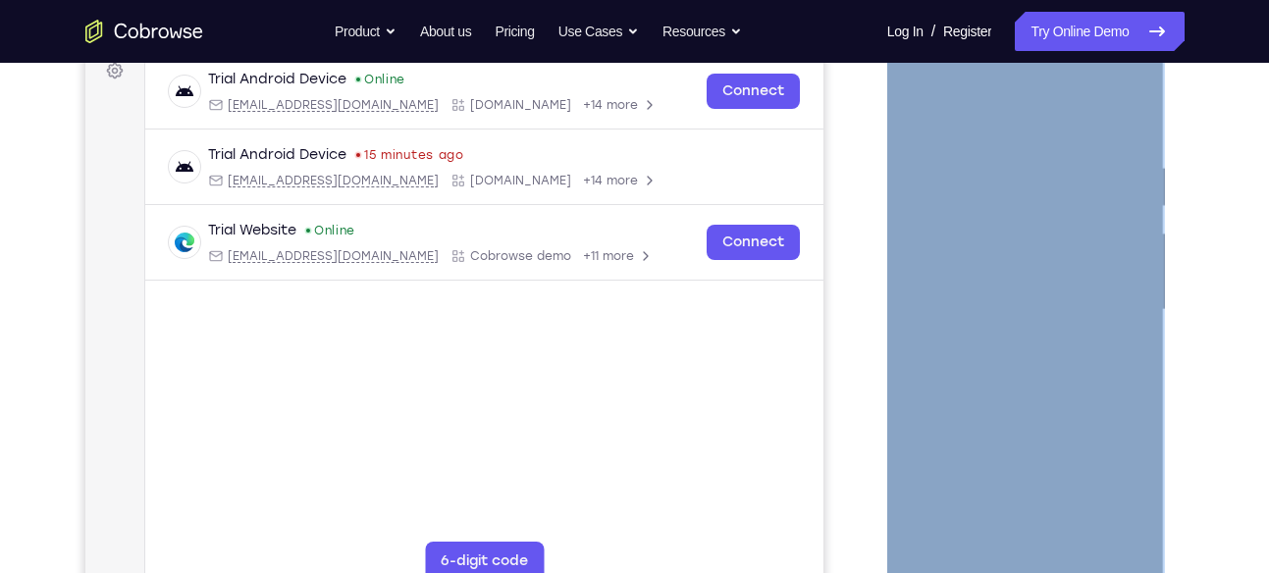
drag, startPoint x: 1162, startPoint y: 243, endPoint x: 1132, endPoint y: 471, distance: 229.7
click at [1132, 471] on div at bounding box center [1026, 313] width 278 height 585
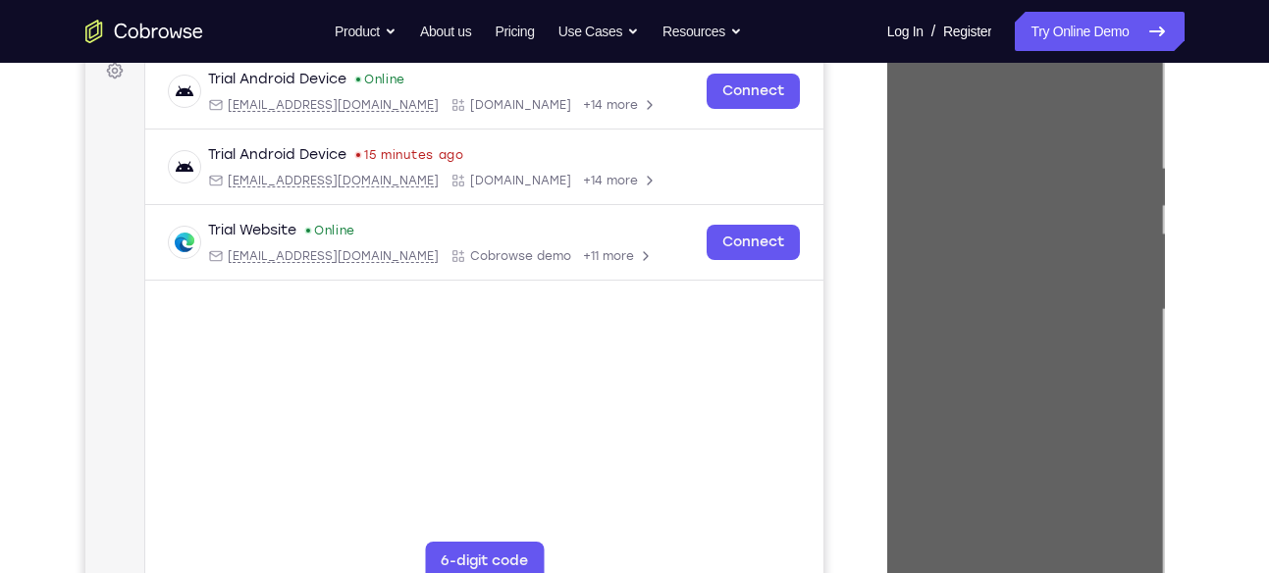
click at [1239, 260] on div "Your Support Agent Your Customer Web iOS Android Next Steps We’d be happy to gi…" at bounding box center [635, 406] width 1256 height 1295
